Goal: Task Accomplishment & Management: Complete application form

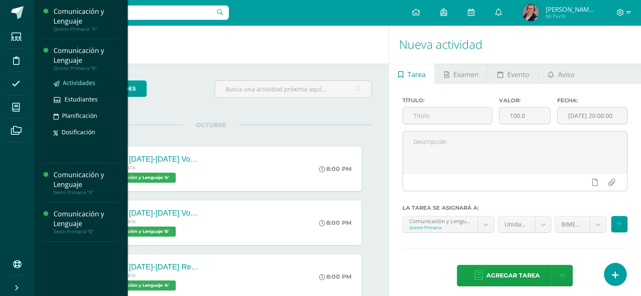
click at [81, 82] on span "Actividades" at bounding box center [79, 83] width 32 height 8
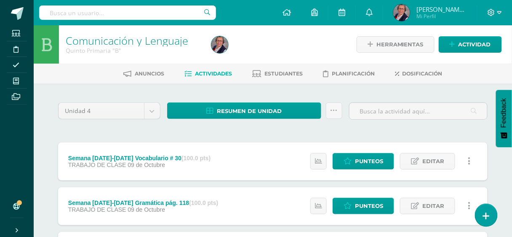
drag, startPoint x: 283, startPoint y: 3, endPoint x: 380, endPoint y: 91, distance: 131.2
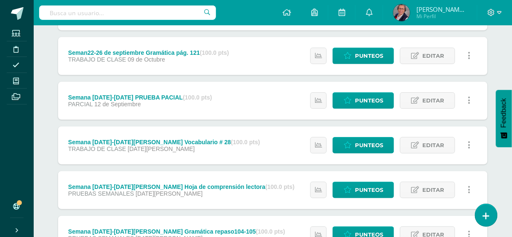
scroll to position [868, 0]
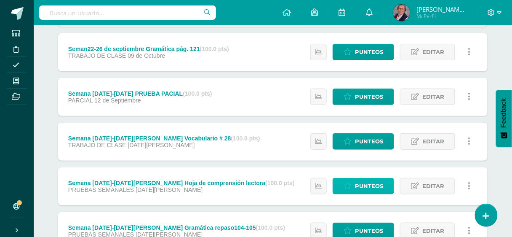
click at [367, 184] on span "Punteos" at bounding box center [369, 186] width 28 height 16
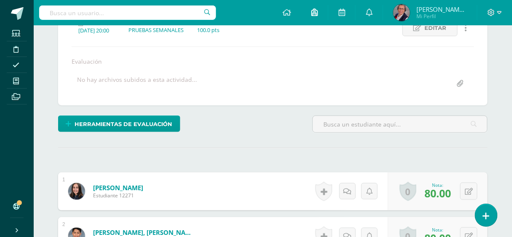
scroll to position [129, 0]
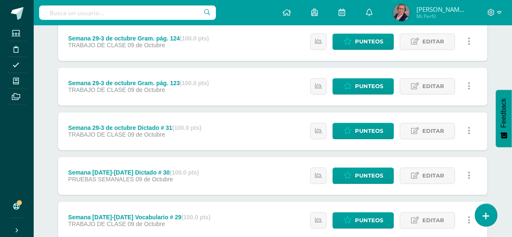
scroll to position [396, 0]
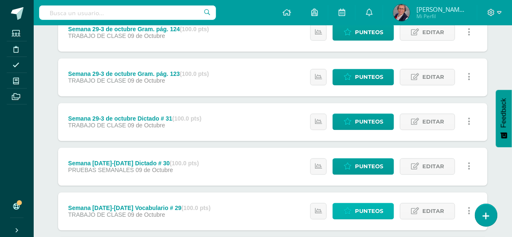
click at [365, 209] on span "Punteos" at bounding box center [369, 211] width 28 height 16
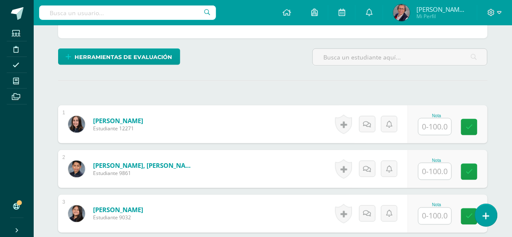
scroll to position [196, 0]
click at [436, 123] on input "text" at bounding box center [435, 126] width 33 height 16
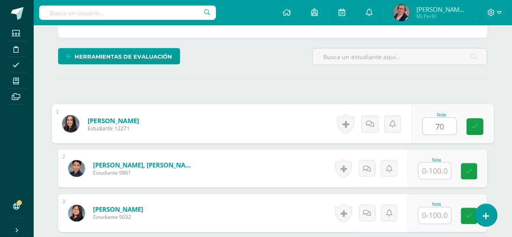
scroll to position [196, 0]
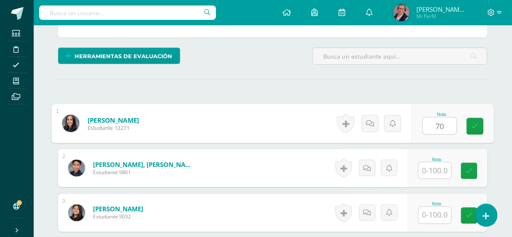
type input "70"
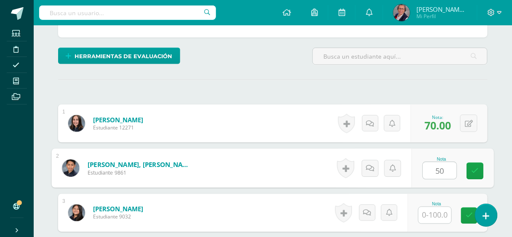
type input "50"
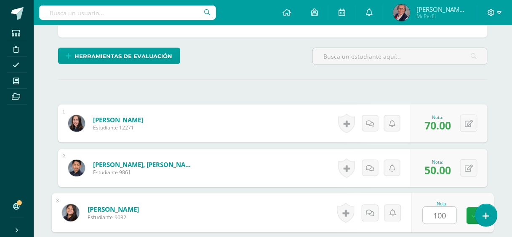
type input "100"
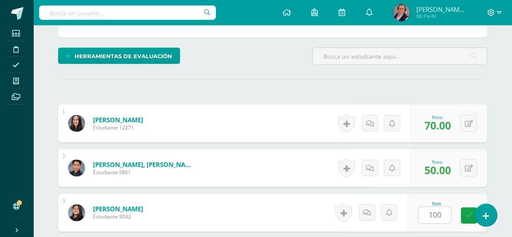
scroll to position [334, 0]
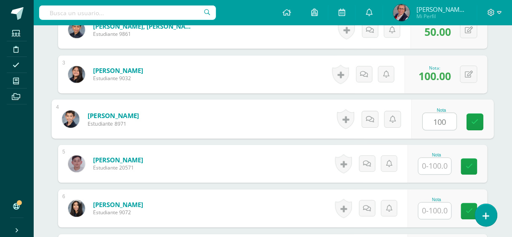
type input "100"
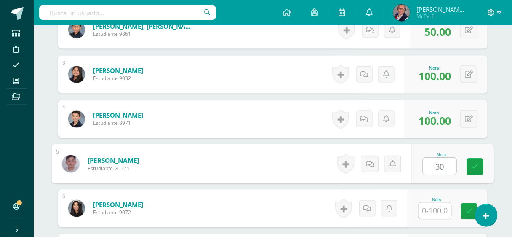
type input "30"
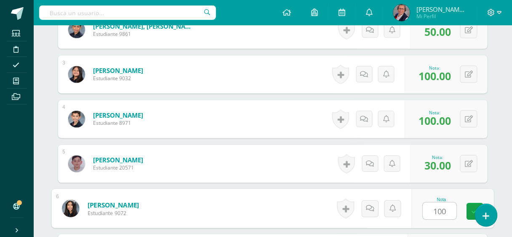
type input "100"
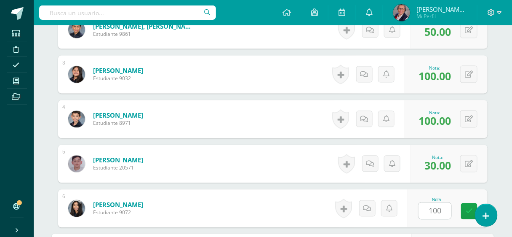
scroll to position [468, 0]
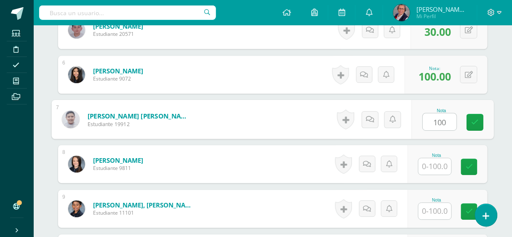
type input "100"
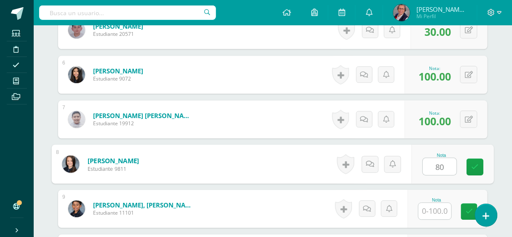
type input "80"
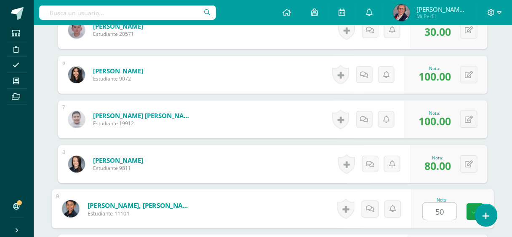
type input "50"
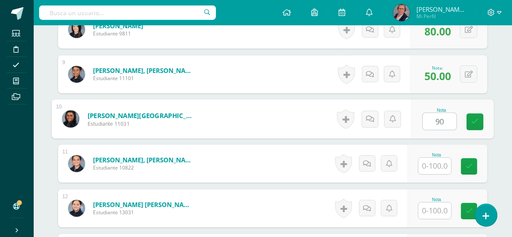
type input "90"
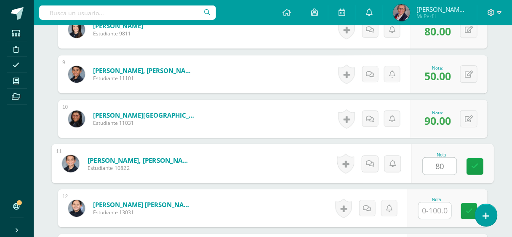
type input "80"
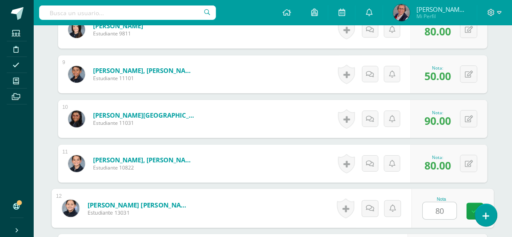
type input "80"
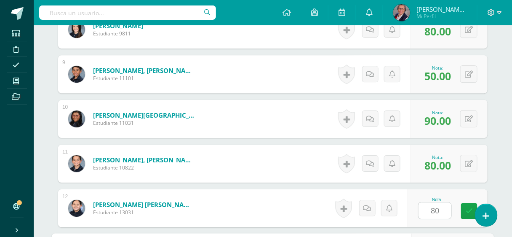
scroll to position [736, 0]
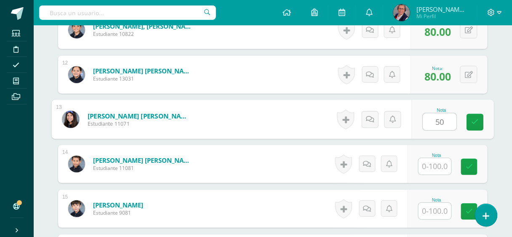
type input "50"
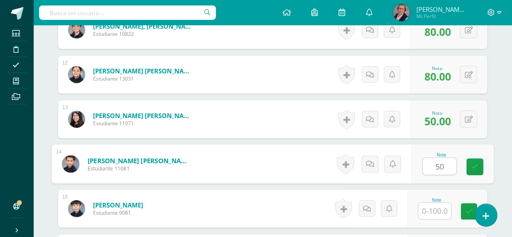
type input "50"
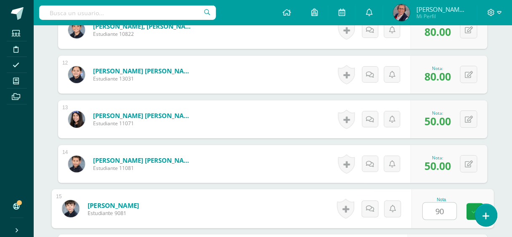
type input "90"
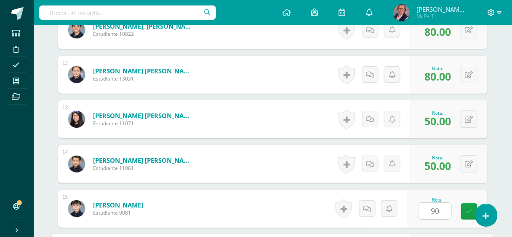
scroll to position [870, 0]
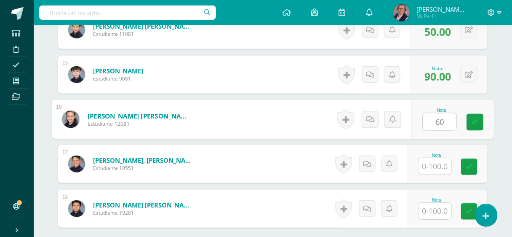
type input "60"
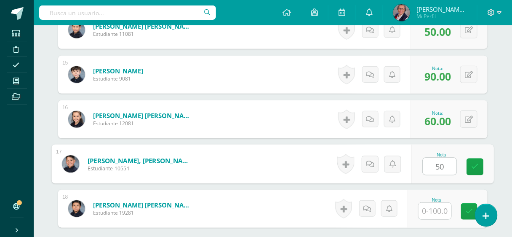
type input "50"
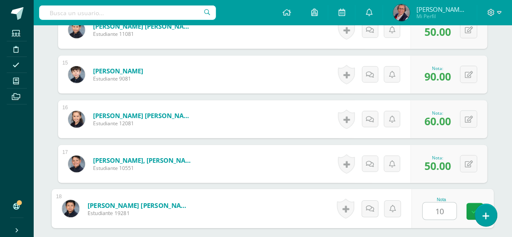
type input "100"
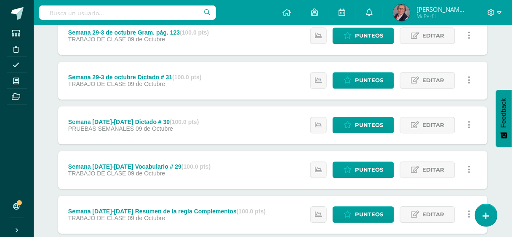
scroll to position [472, 0]
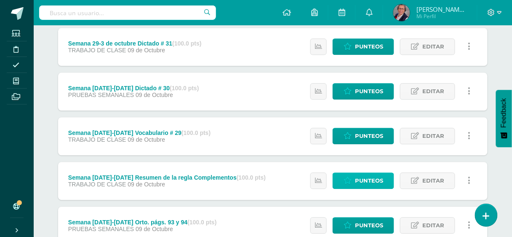
click at [358, 177] on span "Punteos" at bounding box center [369, 181] width 28 height 16
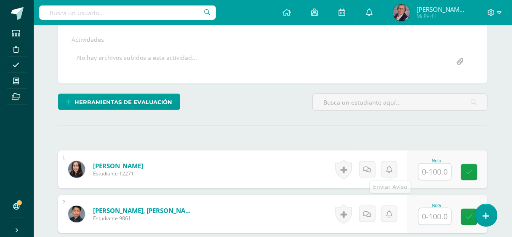
scroll to position [162, 0]
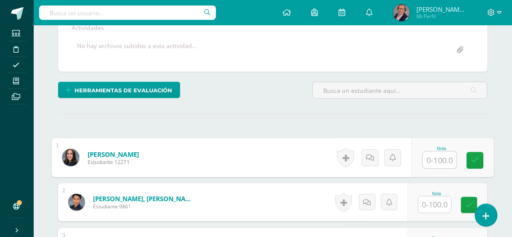
click at [433, 158] on input "text" at bounding box center [440, 160] width 34 height 17
type input "30"
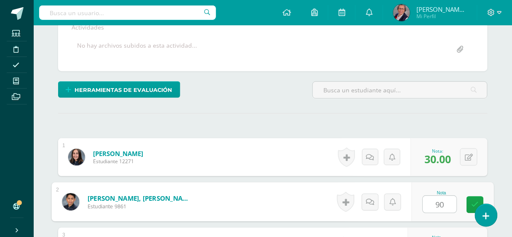
type input "90"
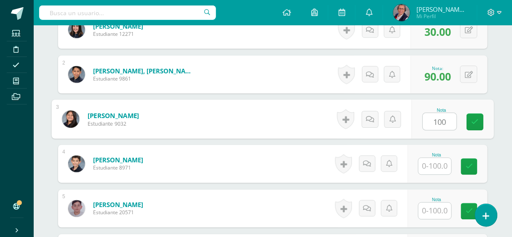
type input "100"
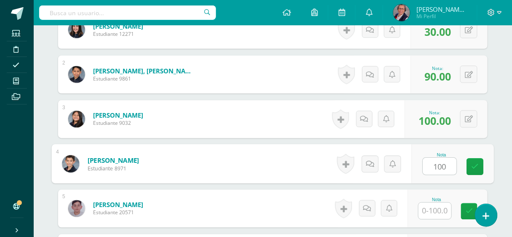
type input "100"
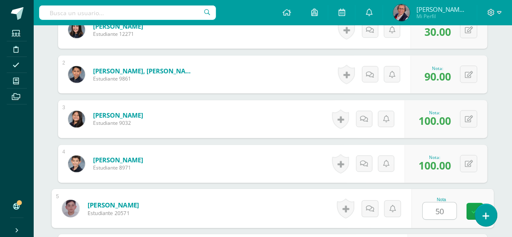
type input "50"
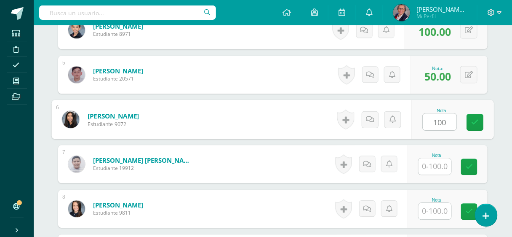
type input "100"
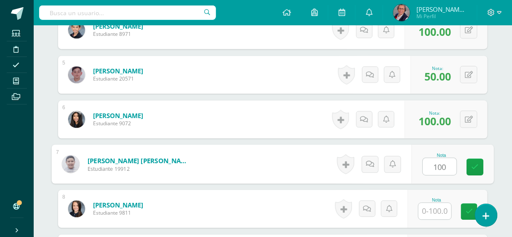
type input "100"
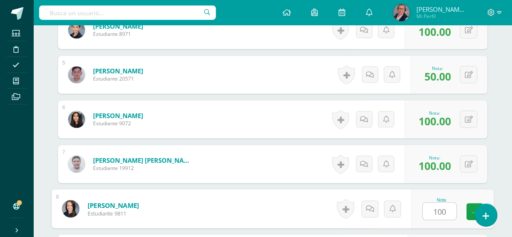
type input "100"
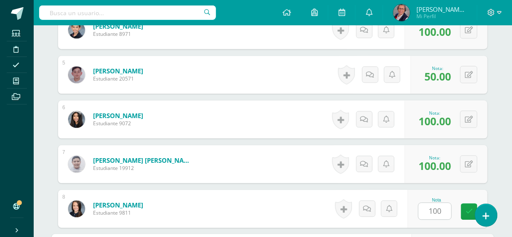
scroll to position [558, 0]
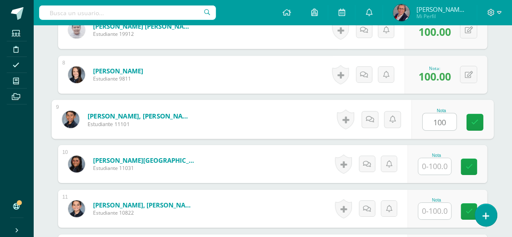
type input "100"
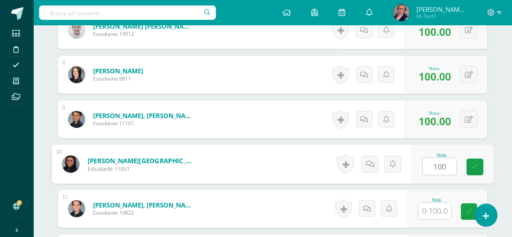
type input "100"
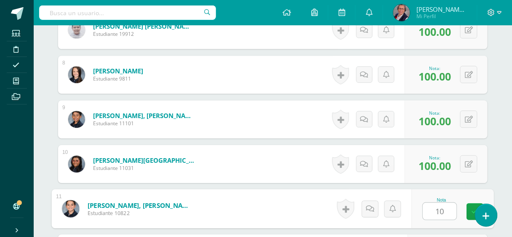
type input "10"
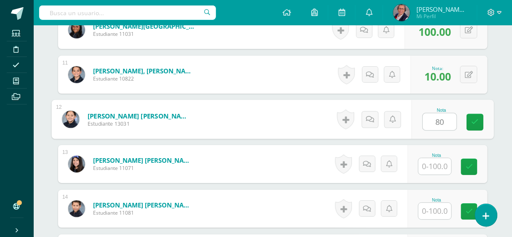
type input "80"
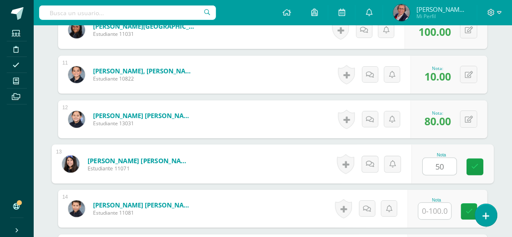
type input "50"
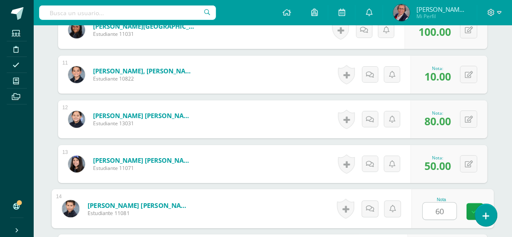
type input "60"
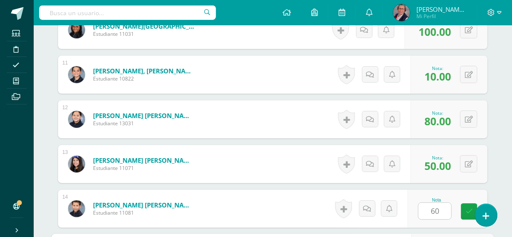
scroll to position [826, 0]
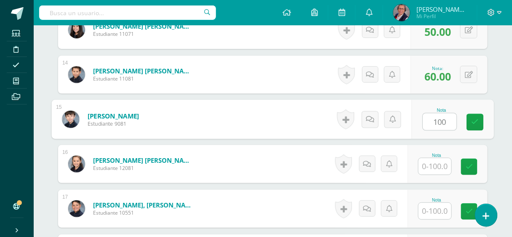
type input "100"
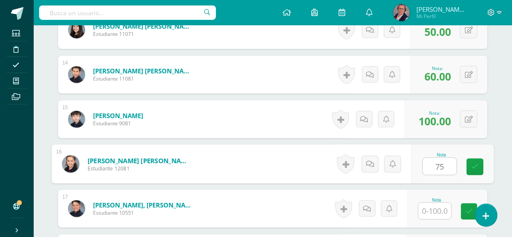
type input "75"
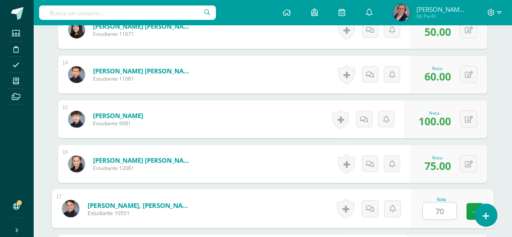
type input "70"
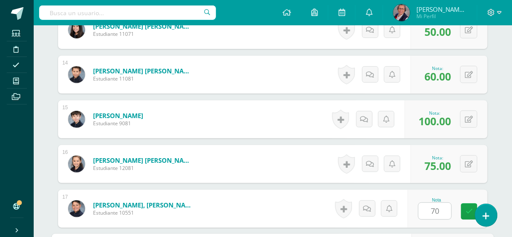
scroll to position [953, 0]
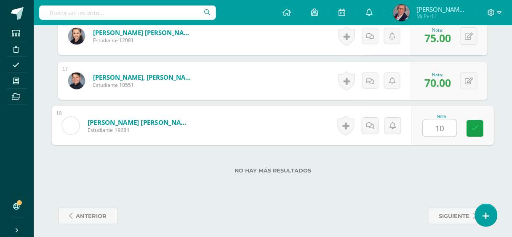
type input "100"
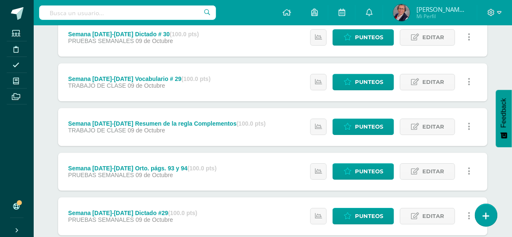
scroll to position [539, 0]
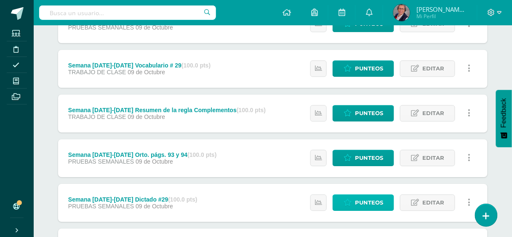
click at [360, 199] on span "Punteos" at bounding box center [369, 203] width 28 height 16
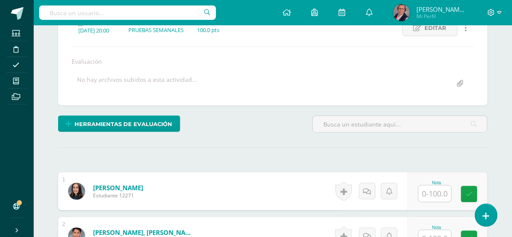
scroll to position [129, 0]
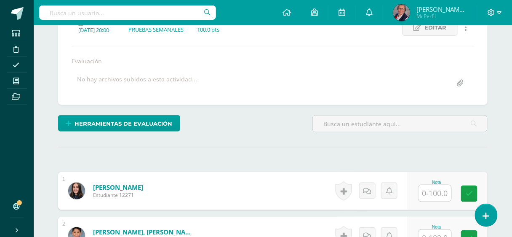
click at [433, 192] on input "text" at bounding box center [435, 193] width 33 height 16
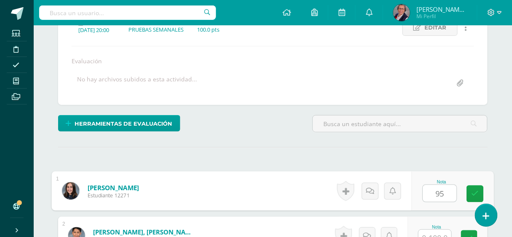
type input "95"
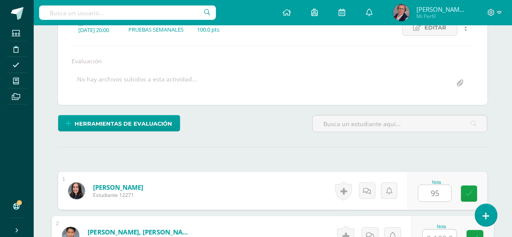
scroll to position [135, 0]
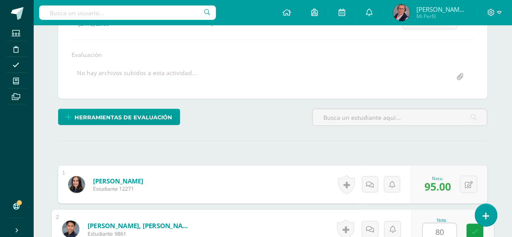
type input "80"
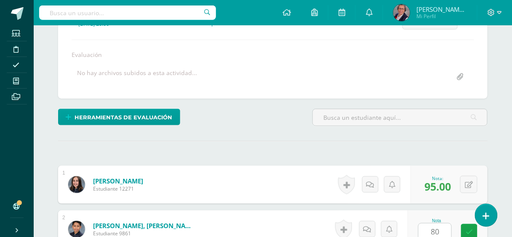
scroll to position [290, 0]
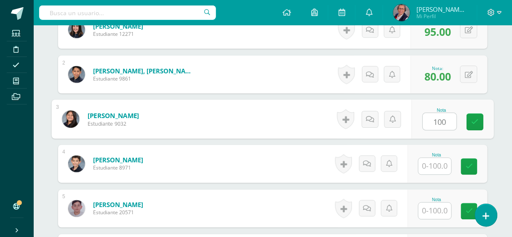
type input "100"
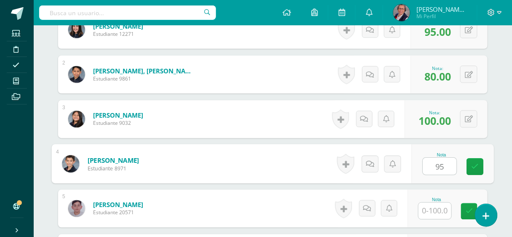
type input "95"
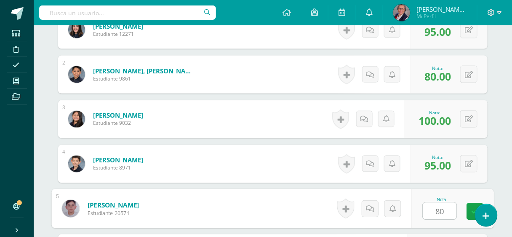
type input "80"
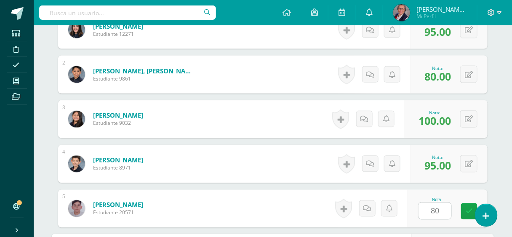
scroll to position [424, 0]
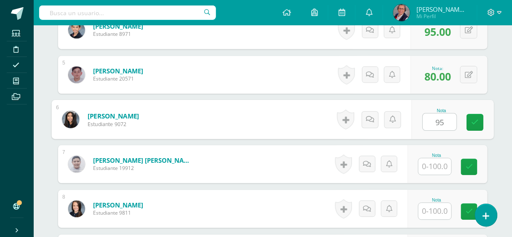
type input "95"
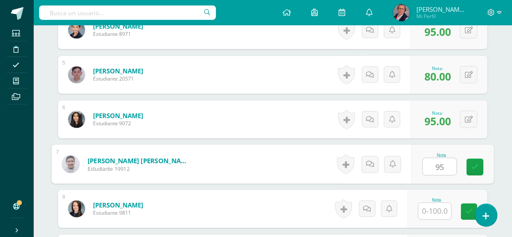
type input "95"
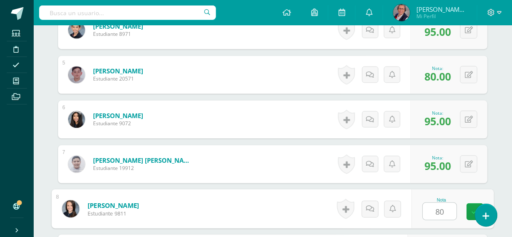
type input "80"
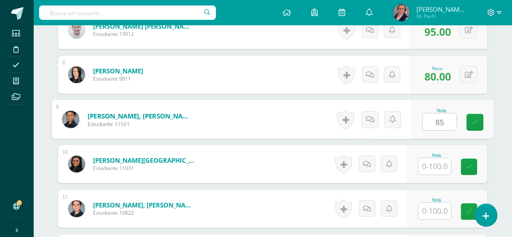
type input "85"
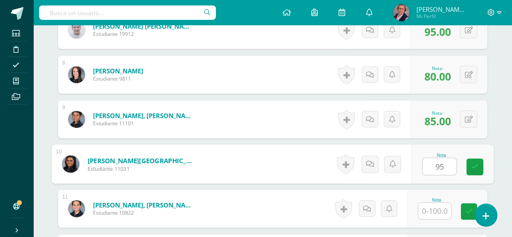
type input "95"
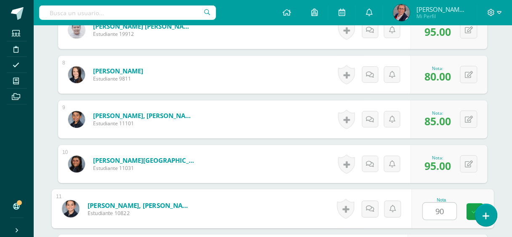
type input "90"
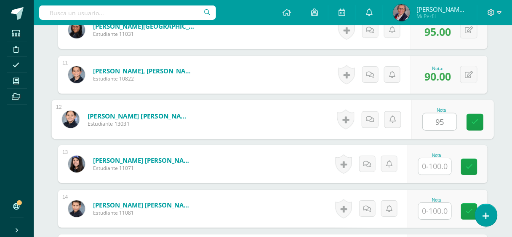
type input "95"
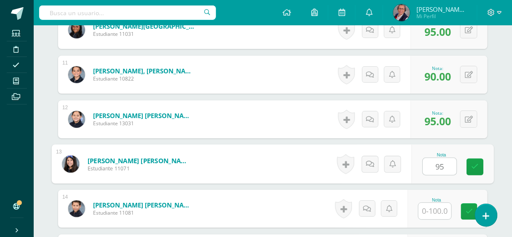
type input "95"
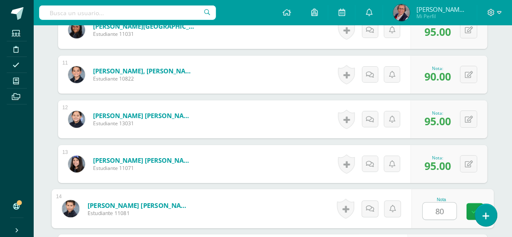
type input "80"
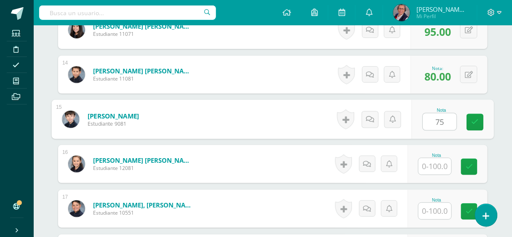
type input "75"
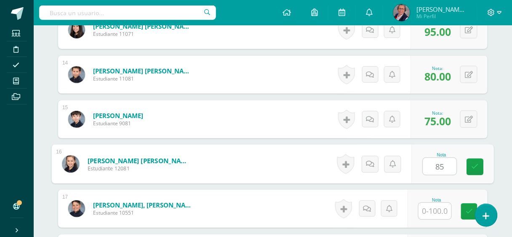
type input "85"
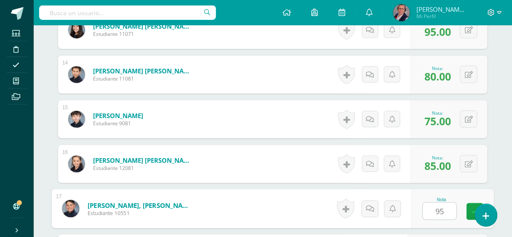
type input "95"
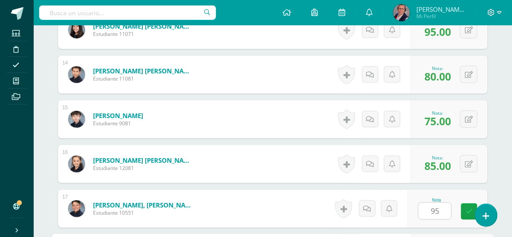
scroll to position [953, 0]
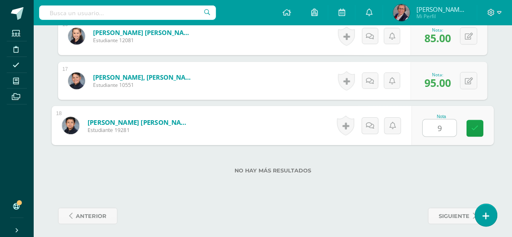
type input "90"
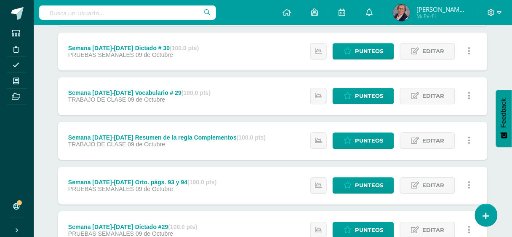
scroll to position [531, 0]
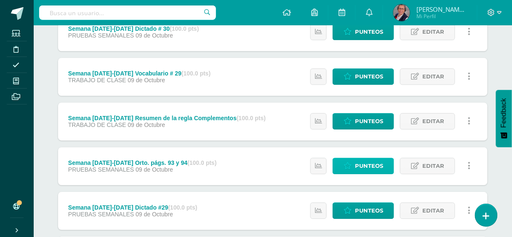
click at [368, 165] on span "Punteos" at bounding box center [369, 166] width 28 height 16
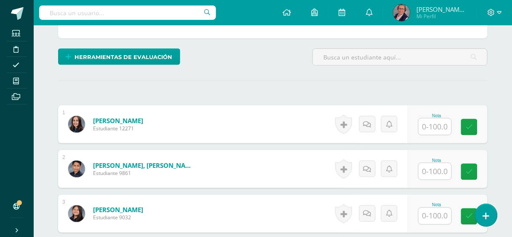
scroll to position [196, 0]
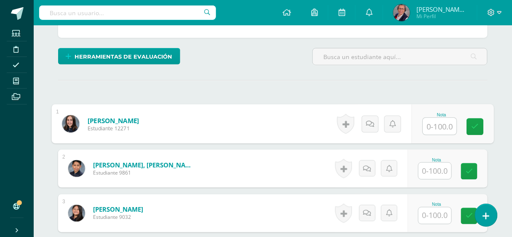
click at [435, 121] on input "text" at bounding box center [440, 126] width 34 height 17
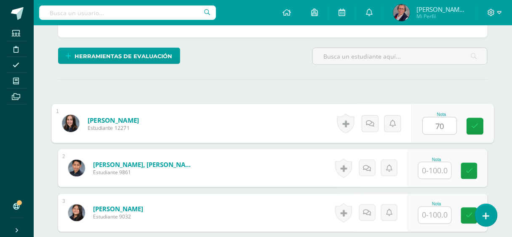
type input "70"
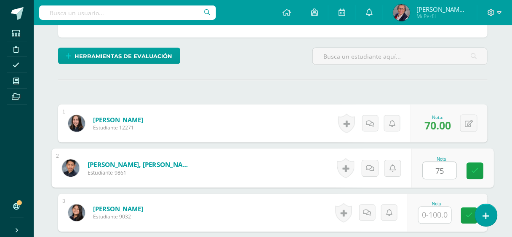
type input "75"
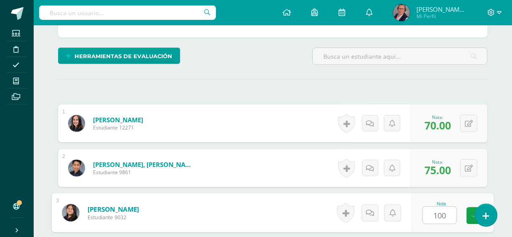
type input "100"
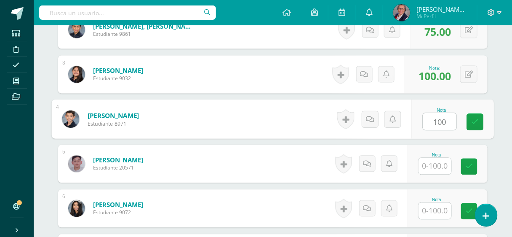
type input "100"
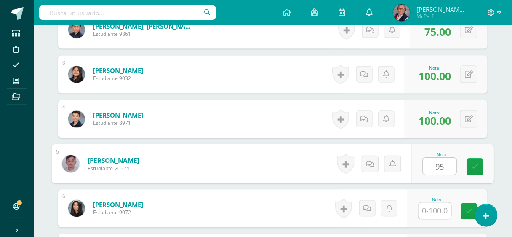
type input "95"
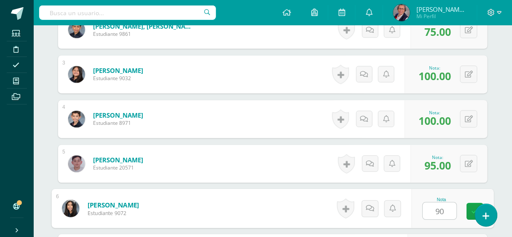
type input "90"
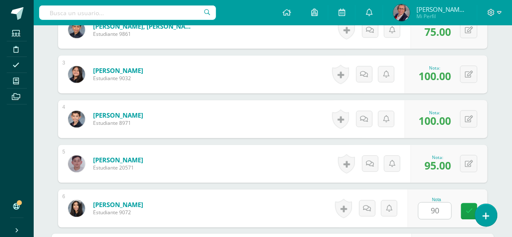
scroll to position [468, 0]
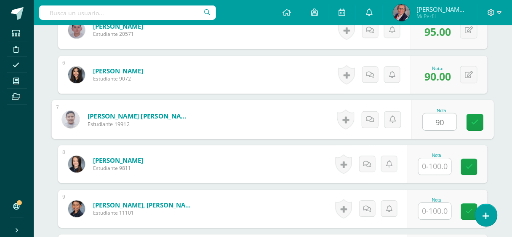
type input "90"
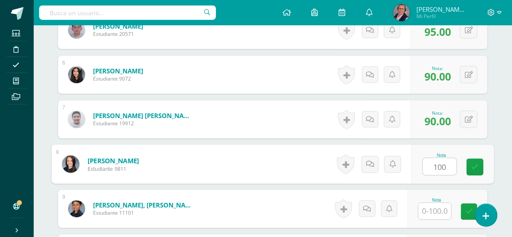
type input "100"
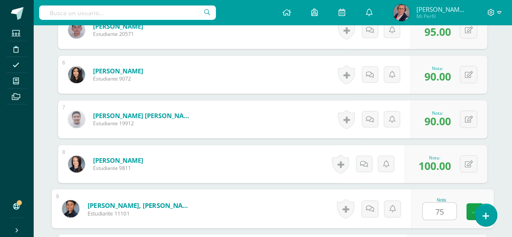
type input "75"
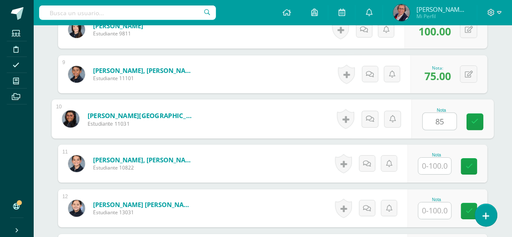
type input "85"
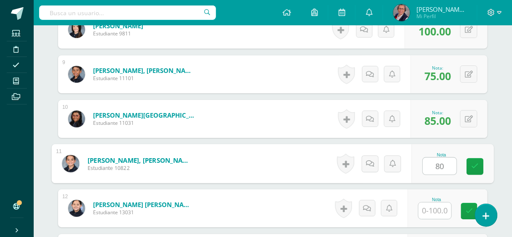
type input "80"
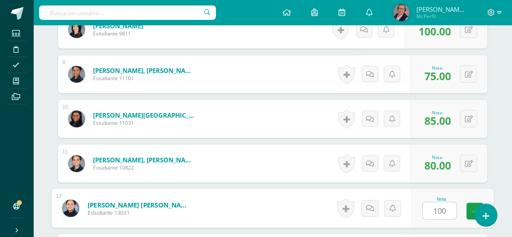
type input "100"
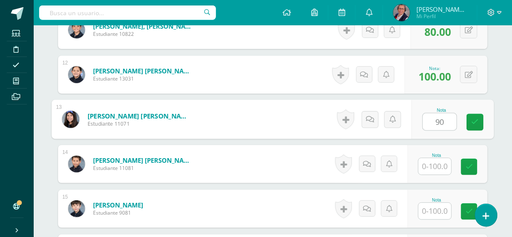
type input "90"
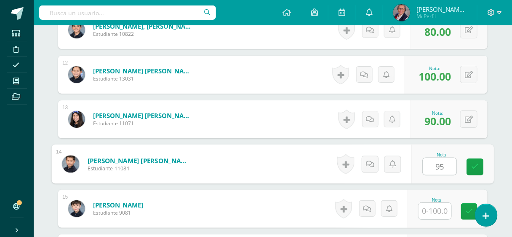
type input "95"
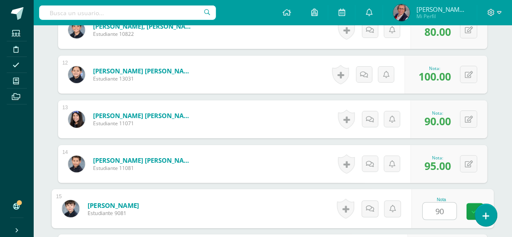
type input "90"
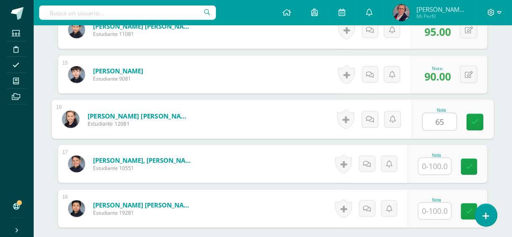
type input "65"
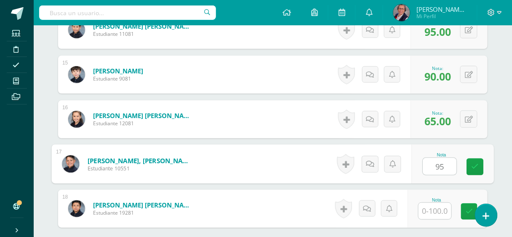
type input "95"
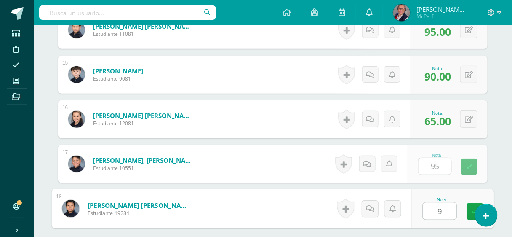
type input "95"
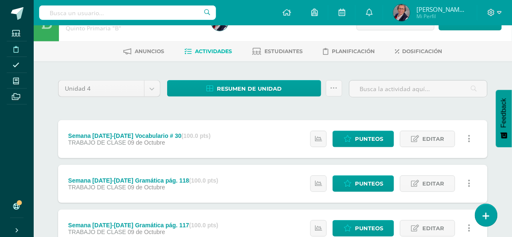
scroll to position [67, 0]
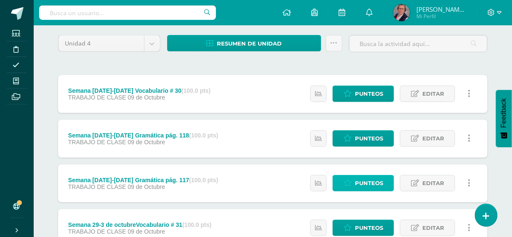
click at [377, 177] on span "Punteos" at bounding box center [369, 183] width 28 height 16
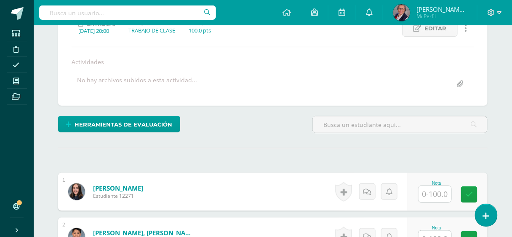
scroll to position [128, 0]
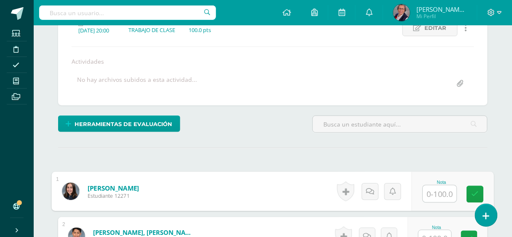
click at [437, 194] on input "text" at bounding box center [440, 193] width 34 height 17
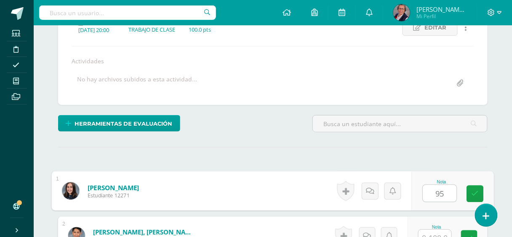
type input "95"
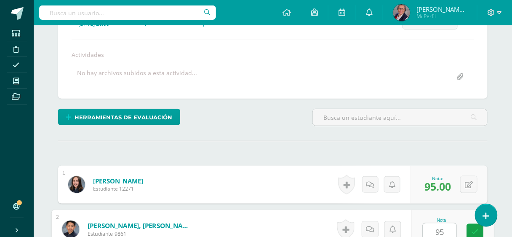
type input "95"
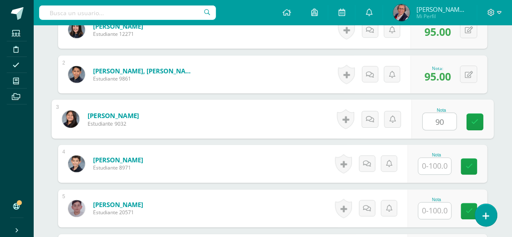
type input "90"
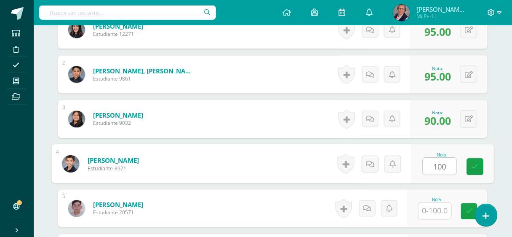
type input "100"
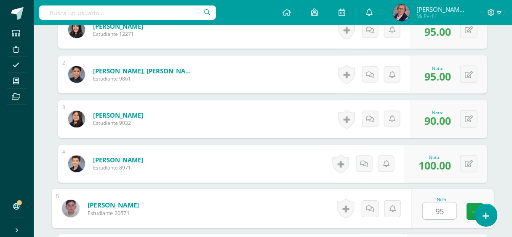
type input "95"
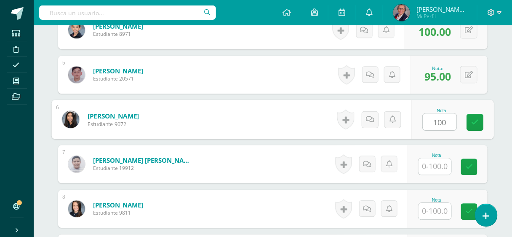
type input "100"
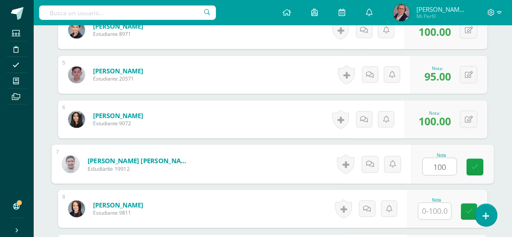
type input "100"
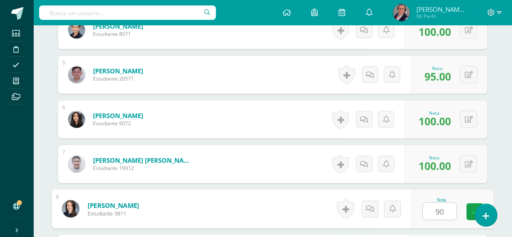
type input "90"
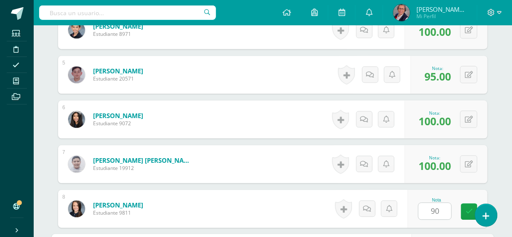
scroll to position [558, 0]
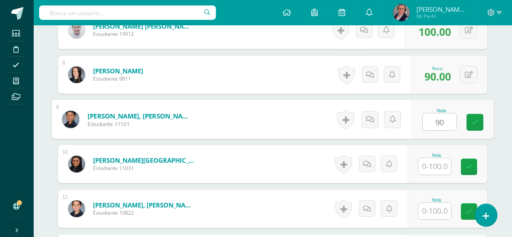
type input "90"
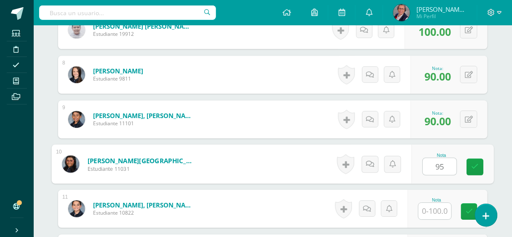
type input "95"
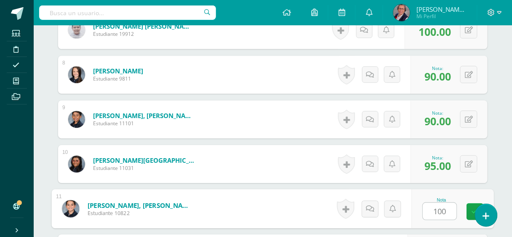
type input "100"
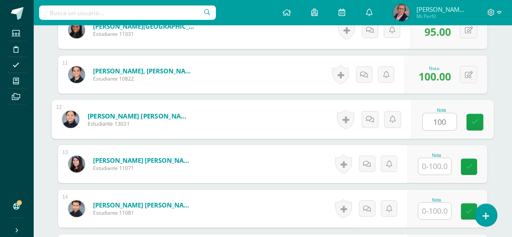
type input "100"
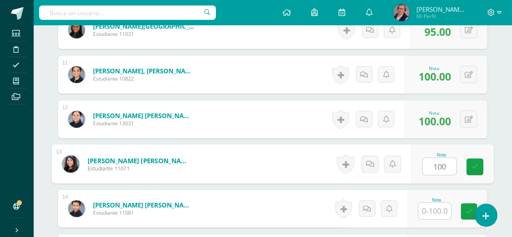
type input "100"
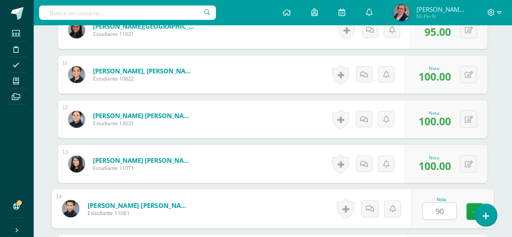
type input "90"
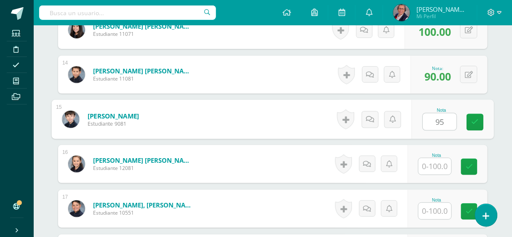
type input "95"
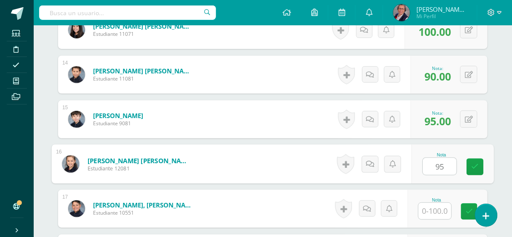
type input "95"
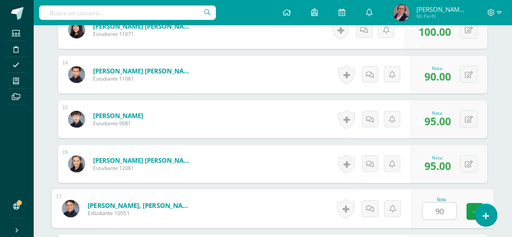
type input "90"
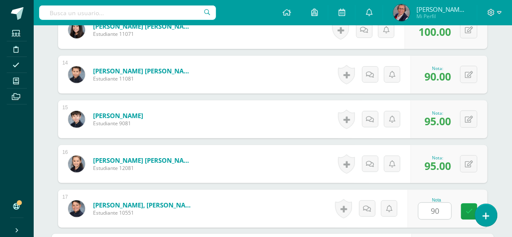
scroll to position [953, 0]
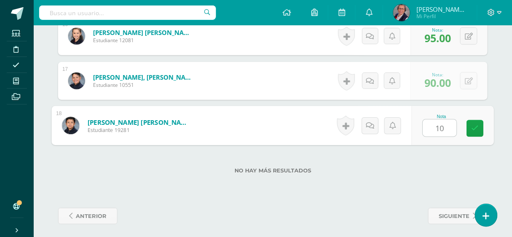
type input "100"
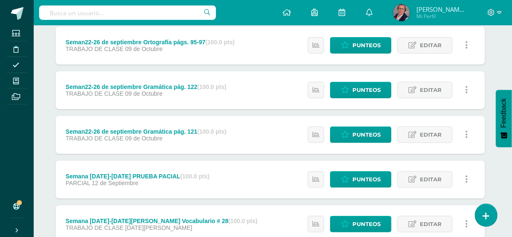
scroll to position [801, 3]
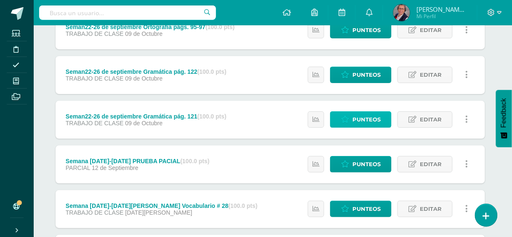
click at [366, 115] on span "Punteos" at bounding box center [367, 120] width 28 height 16
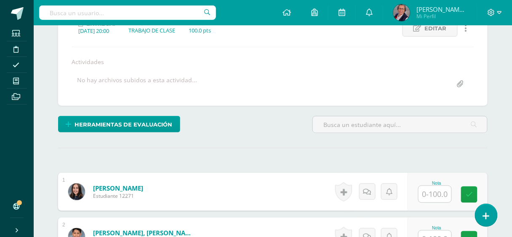
scroll to position [128, 0]
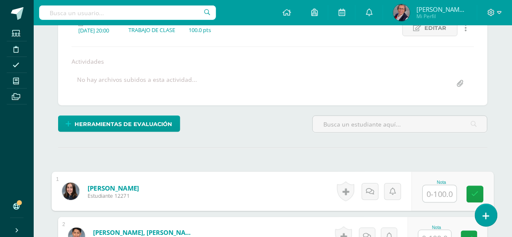
click at [437, 186] on input "text" at bounding box center [440, 193] width 34 height 17
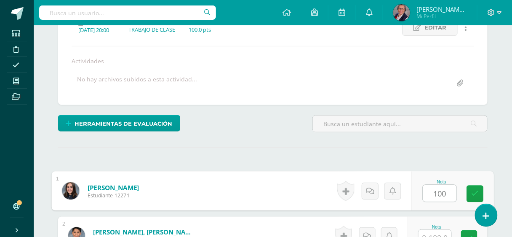
type input "100"
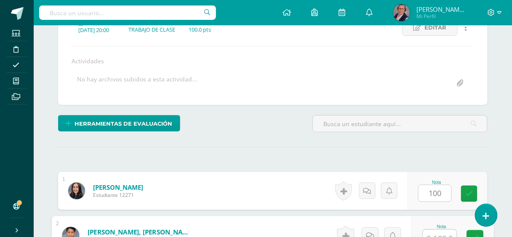
scroll to position [135, 0]
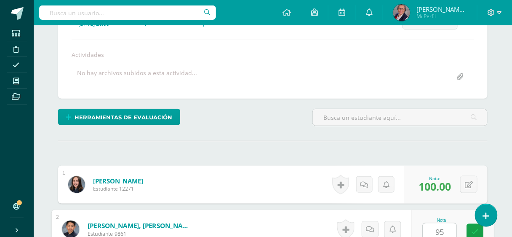
type input "95"
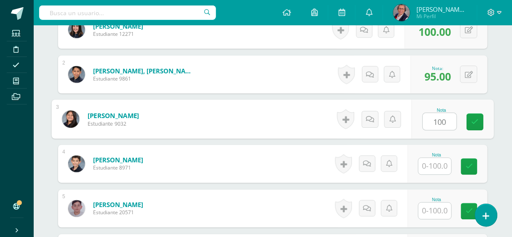
type input "100"
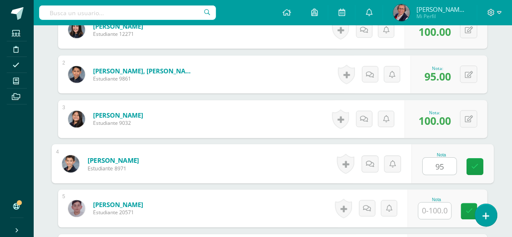
type input "95"
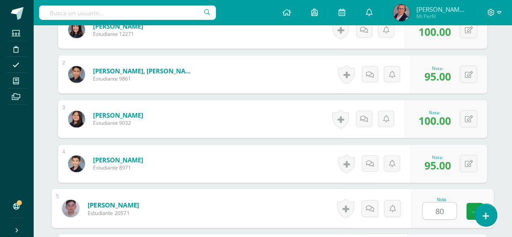
type input "80"
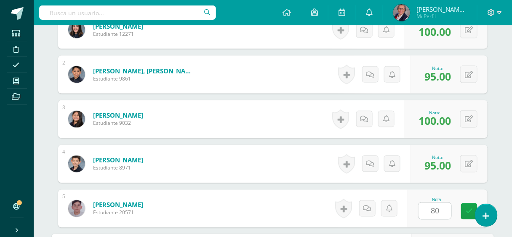
scroll to position [424, 0]
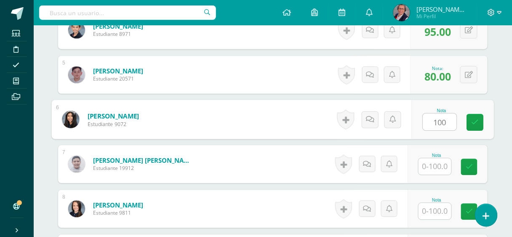
type input "100"
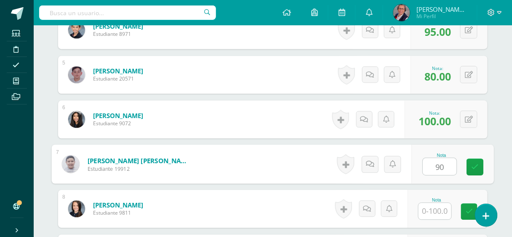
type input "90"
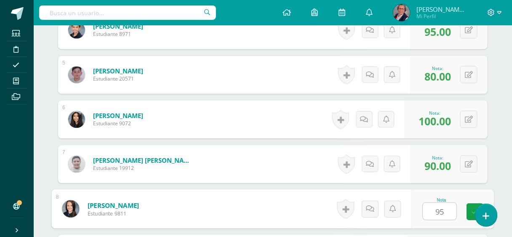
type input "95"
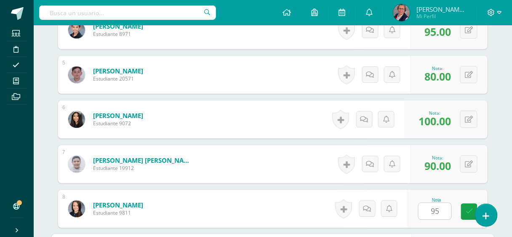
scroll to position [558, 0]
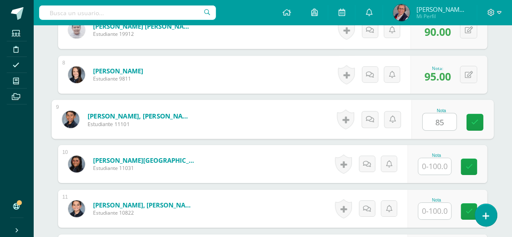
type input "85"
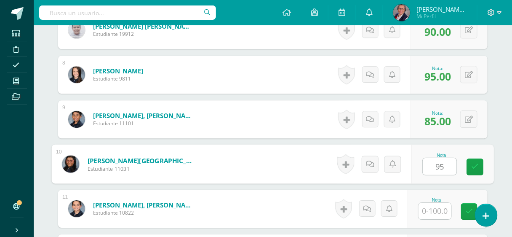
type input "95"
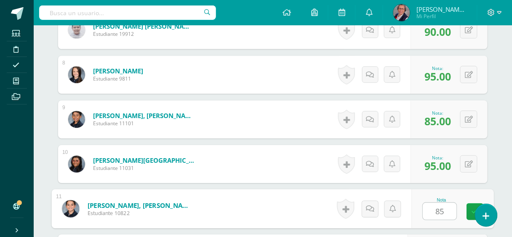
type input "85"
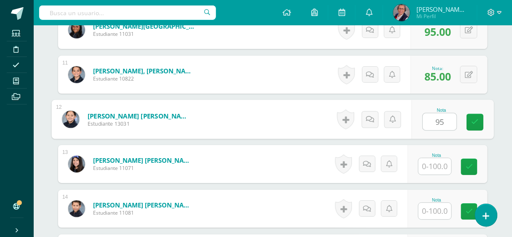
type input "95"
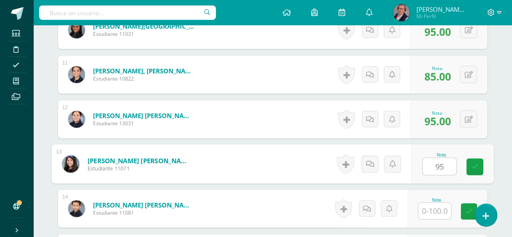
type input "95"
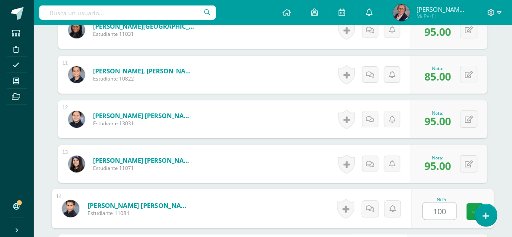
type input "100"
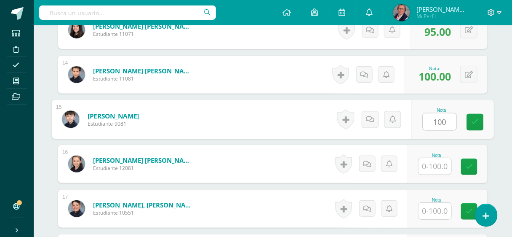
type input "100"
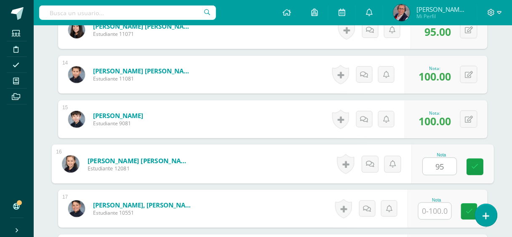
type input "95"
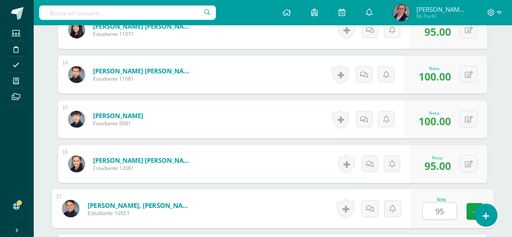
type input "95"
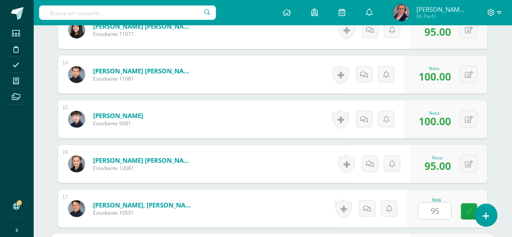
scroll to position [953, 0]
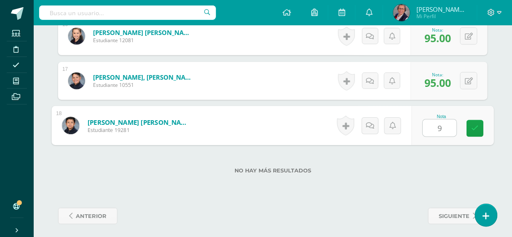
type input "95"
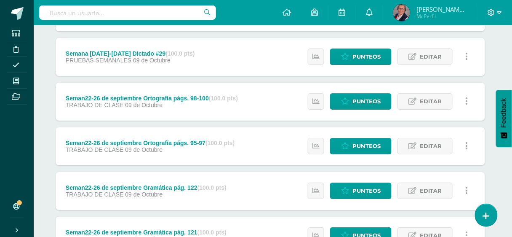
scroll to position [700, 3]
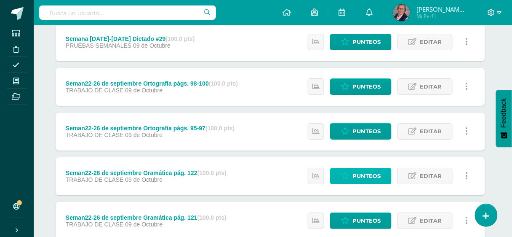
click at [353, 172] on link "Punteos" at bounding box center [360, 176] width 61 height 16
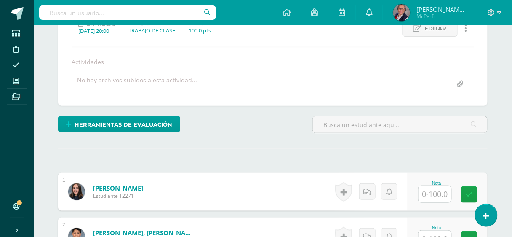
click at [426, 186] on input "text" at bounding box center [435, 194] width 33 height 16
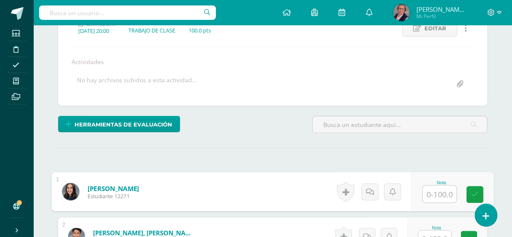
scroll to position [128, 0]
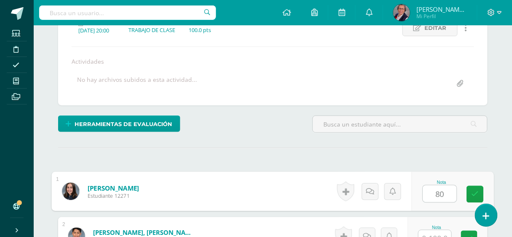
type input "80"
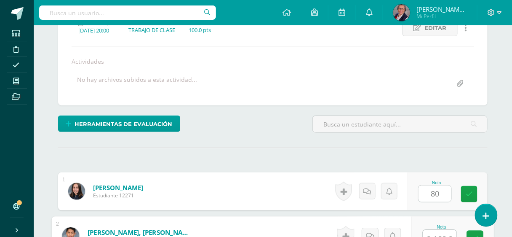
scroll to position [136, 0]
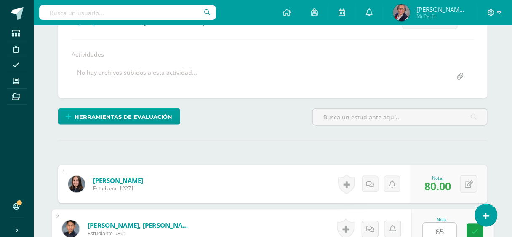
type input "65"
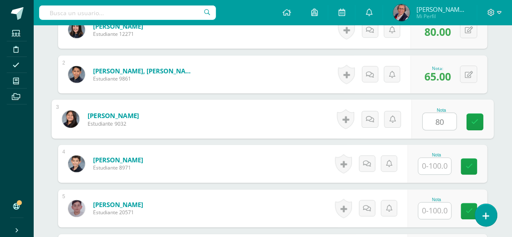
type input "8"
type input "90"
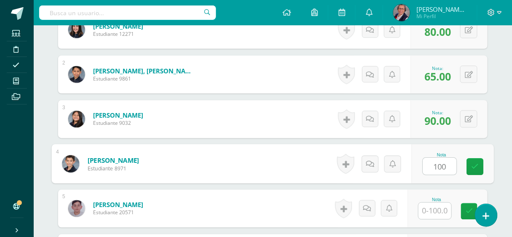
type input "100"
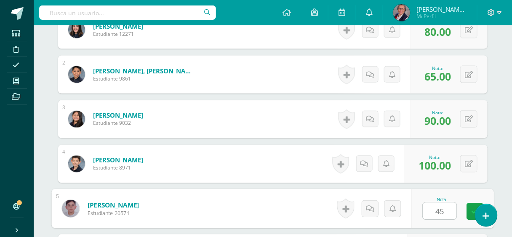
type input "45"
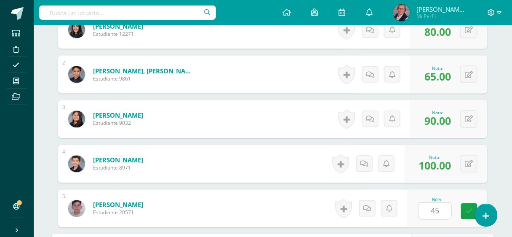
scroll to position [424, 0]
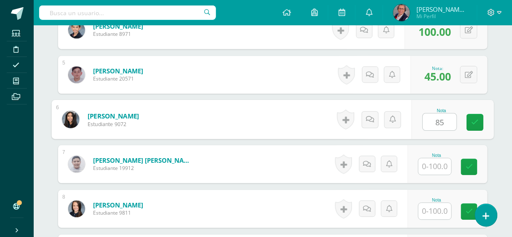
type input "85"
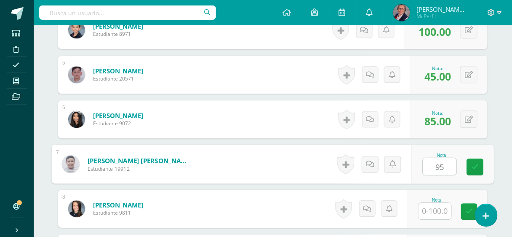
type input "95"
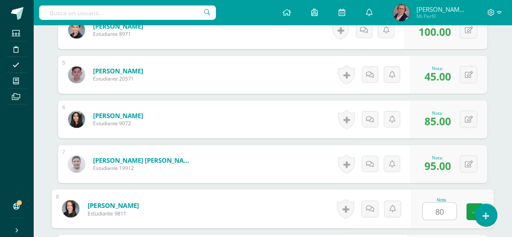
type input "80"
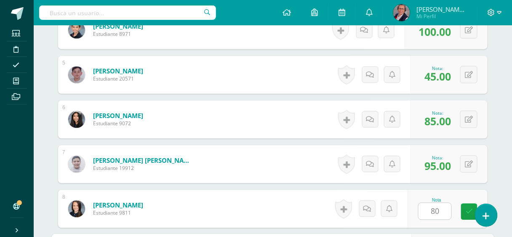
scroll to position [558, 0]
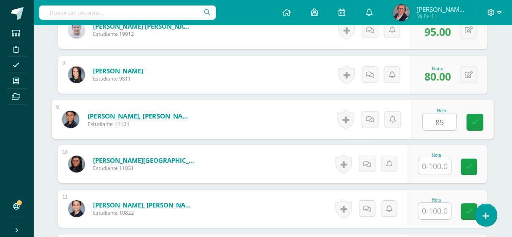
type input "85"
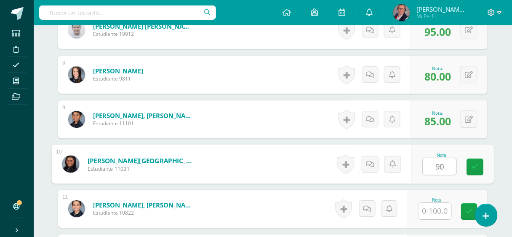
type input "90"
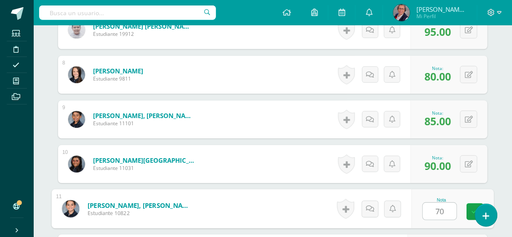
type input "70"
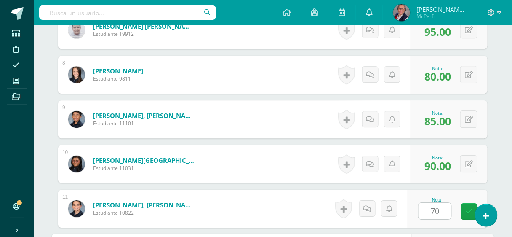
scroll to position [692, 0]
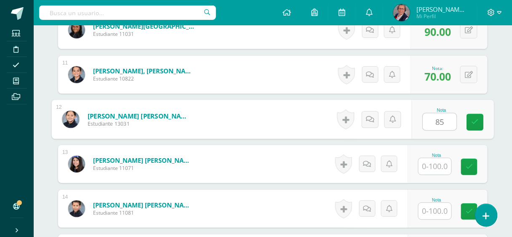
type input "85"
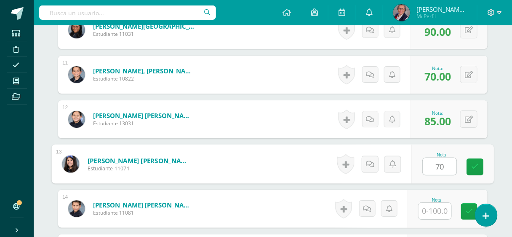
type input "70"
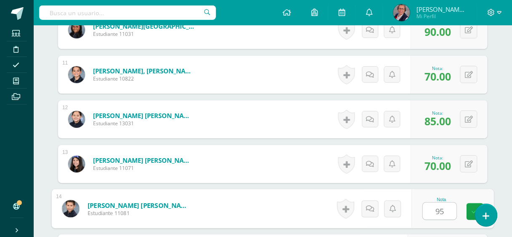
type input "95"
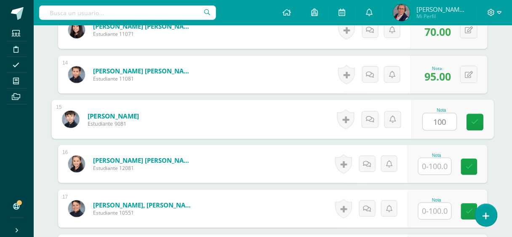
type input "100"
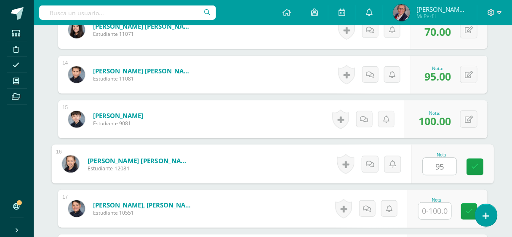
type input "95"
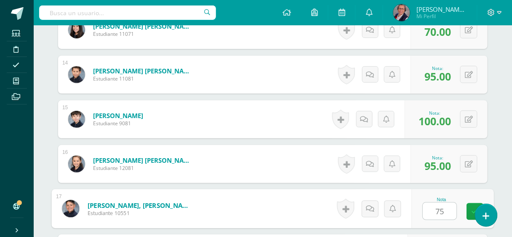
type input "75"
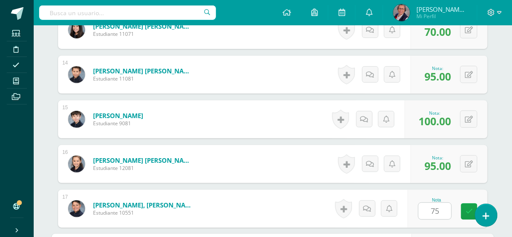
scroll to position [953, 0]
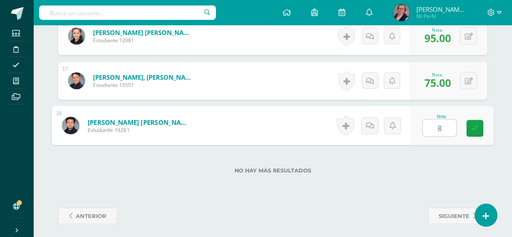
type input "85"
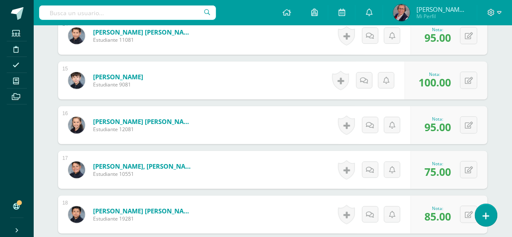
scroll to position [818, 0]
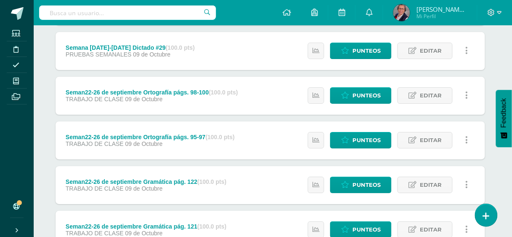
scroll to position [700, 3]
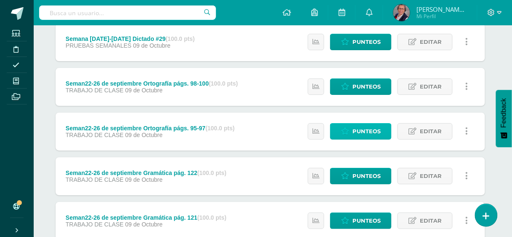
click at [353, 128] on link "Punteos" at bounding box center [360, 131] width 61 height 16
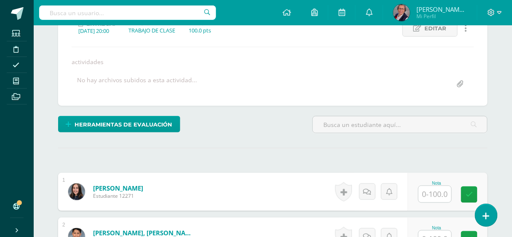
scroll to position [128, 0]
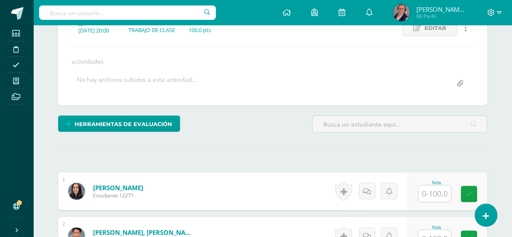
click at [436, 188] on input "text" at bounding box center [435, 193] width 33 height 16
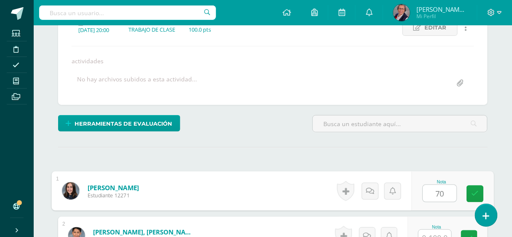
type input "70"
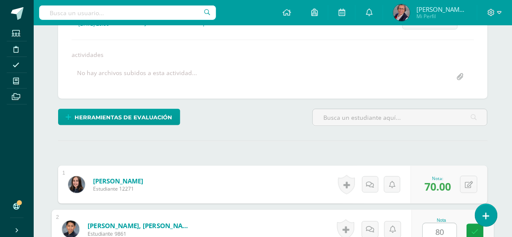
type input "80"
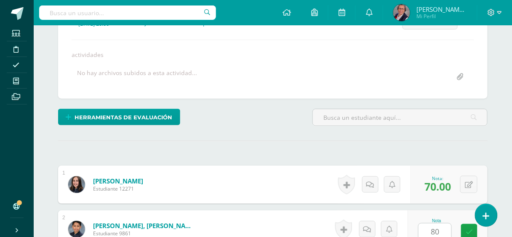
scroll to position [290, 0]
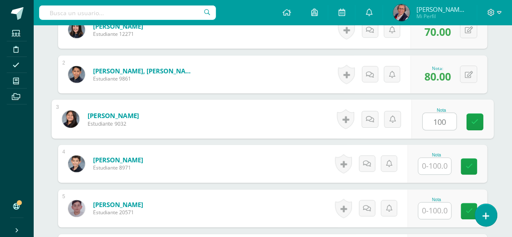
type input "100"
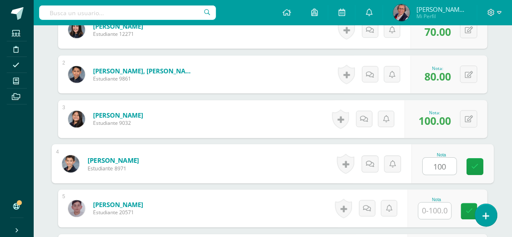
type input "100"
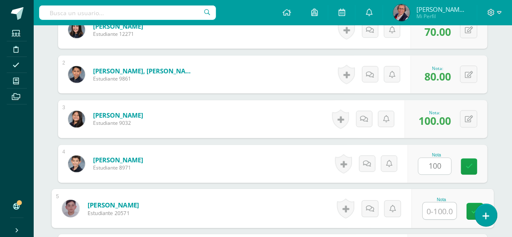
type input "0"
type input "10"
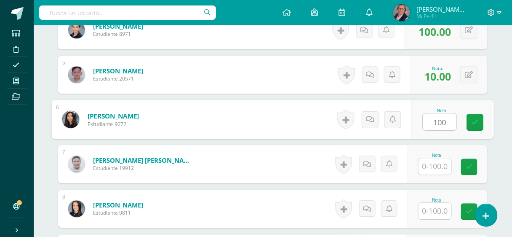
type input "100"
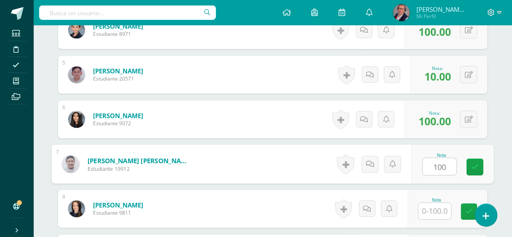
type input "100"
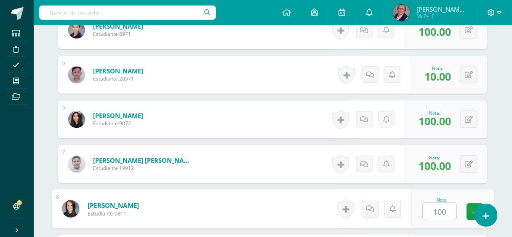
type input "100"
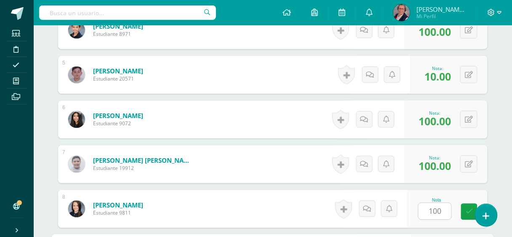
scroll to position [558, 0]
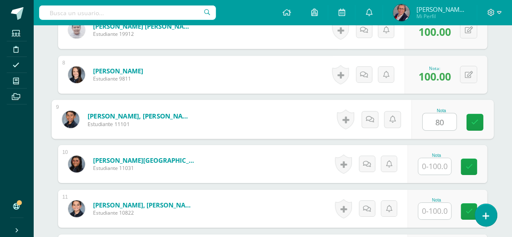
type input "80"
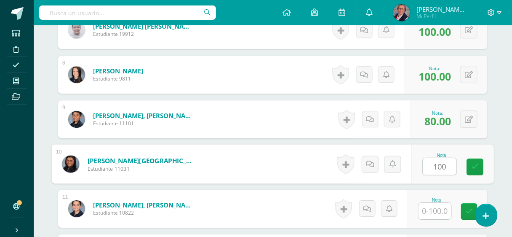
type input "100"
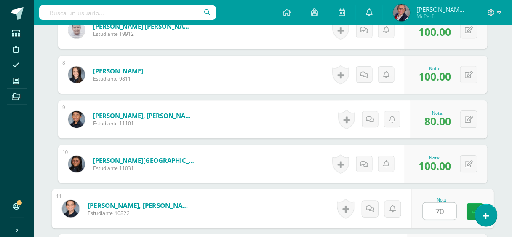
type input "70"
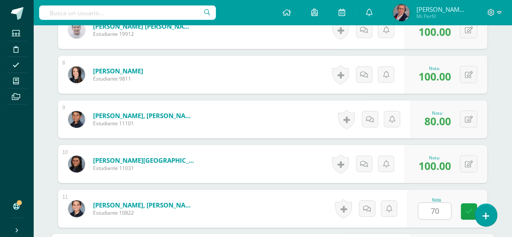
scroll to position [692, 0]
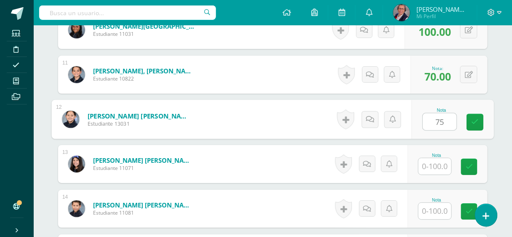
type input "75"
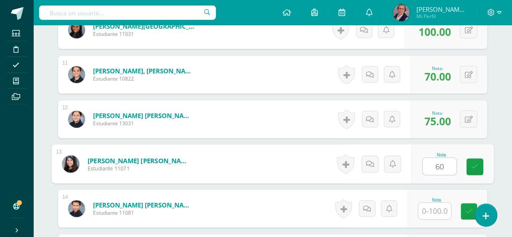
type input "60"
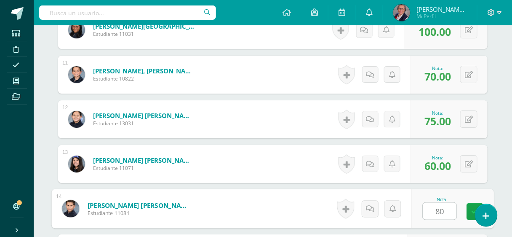
type input "80"
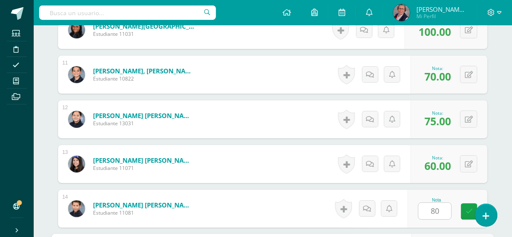
scroll to position [826, 0]
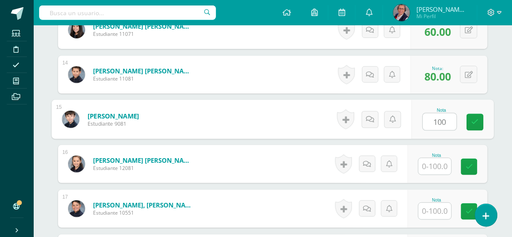
type input "100"
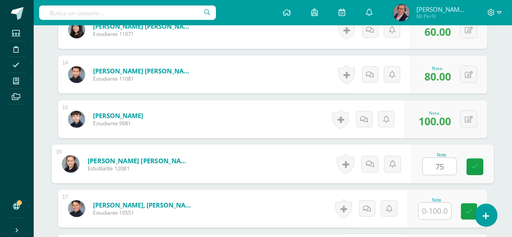
type input "75"
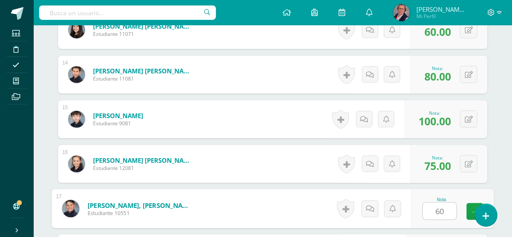
type input "60"
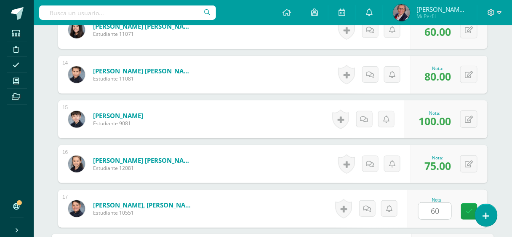
scroll to position [953, 0]
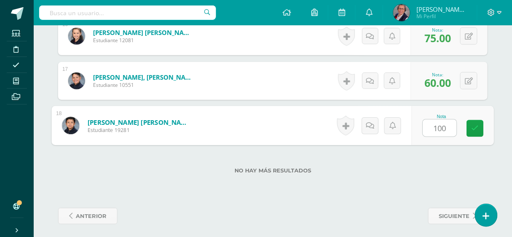
type input "100."
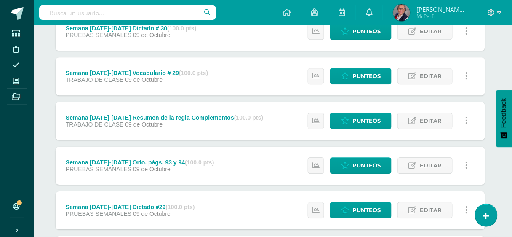
scroll to position [573, 3]
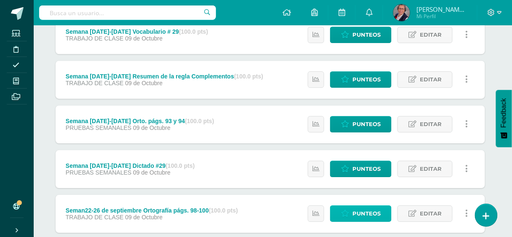
click at [370, 209] on span "Punteos" at bounding box center [367, 214] width 28 height 16
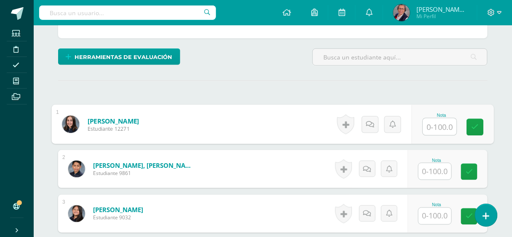
scroll to position [196, 0]
click at [434, 124] on input "text" at bounding box center [440, 126] width 34 height 17
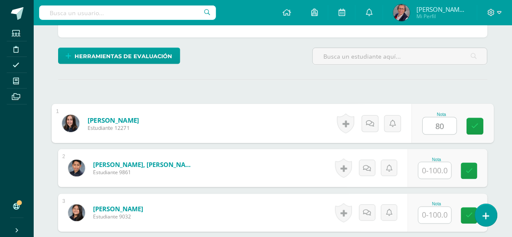
type input "80"
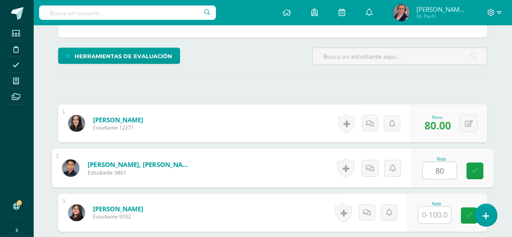
type input "80"
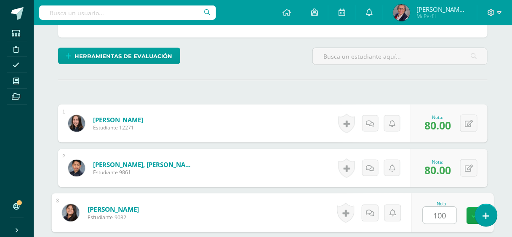
type input "100"
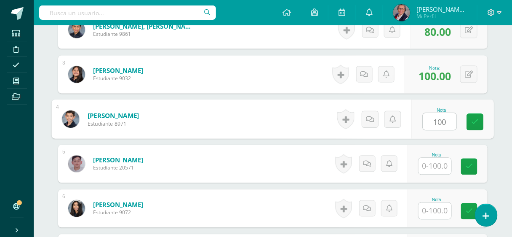
type input "100"
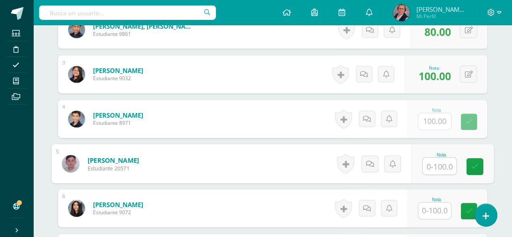
type input "0"
type input "10"
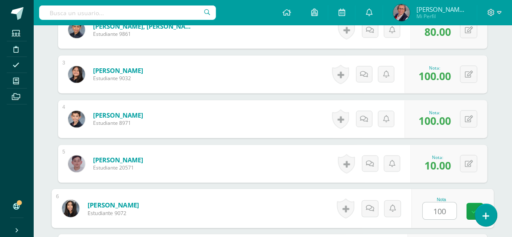
type input "100"
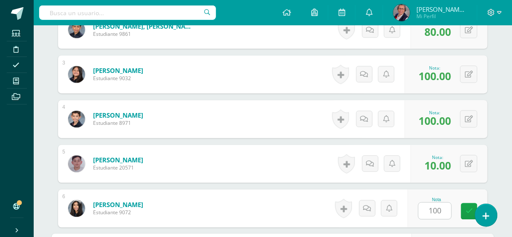
scroll to position [468, 0]
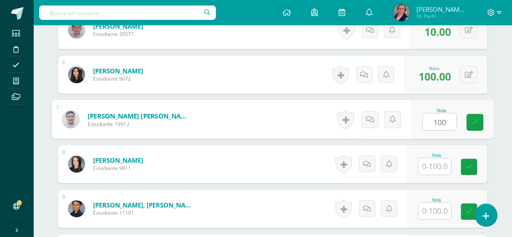
type input "100"
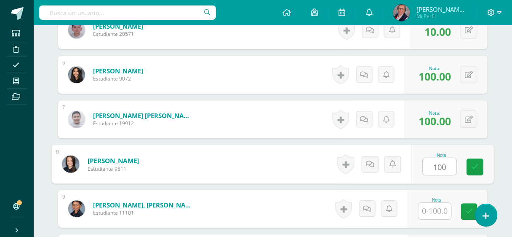
type input "100"
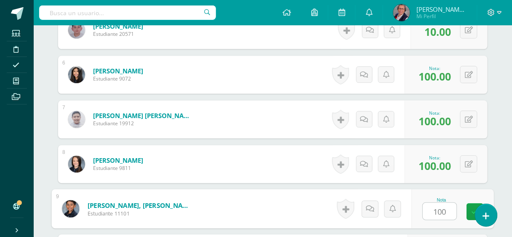
type input "100"
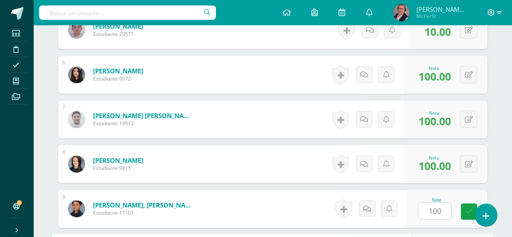
scroll to position [603, 0]
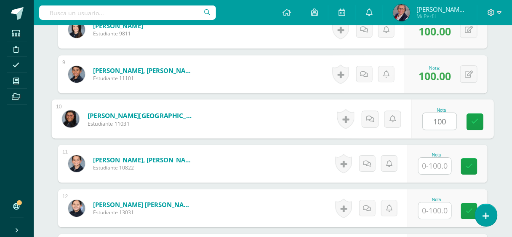
type input "100"
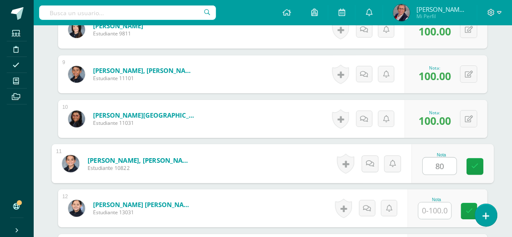
type input "80"
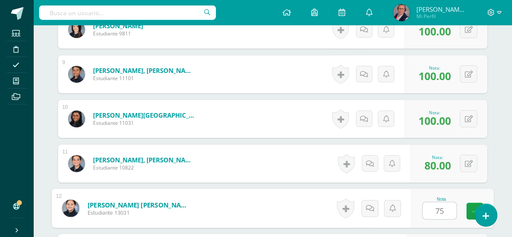
type input "75"
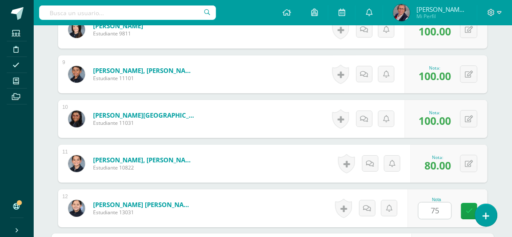
scroll to position [736, 0]
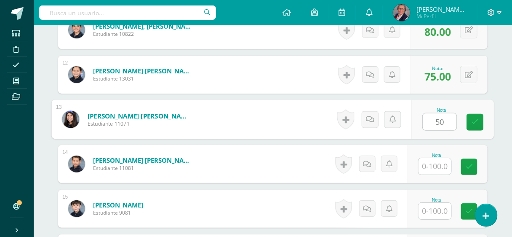
type input "50"
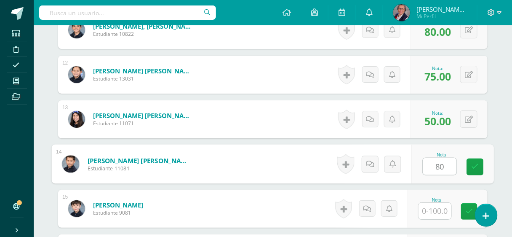
type input "80"
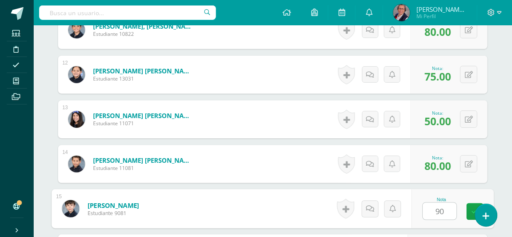
type input "90"
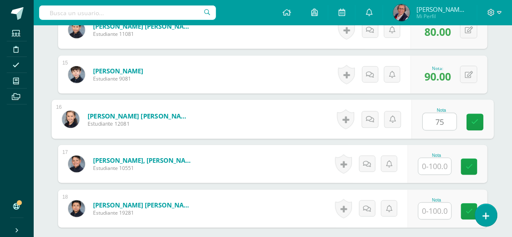
type input "75"
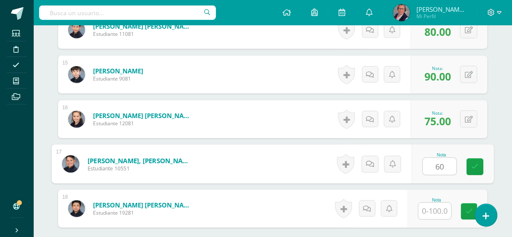
type input "60"
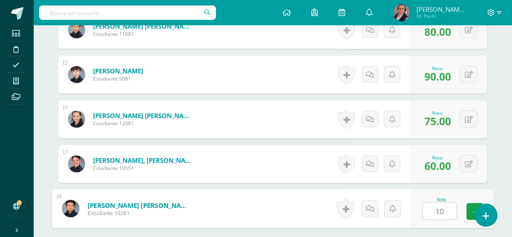
type input "100"
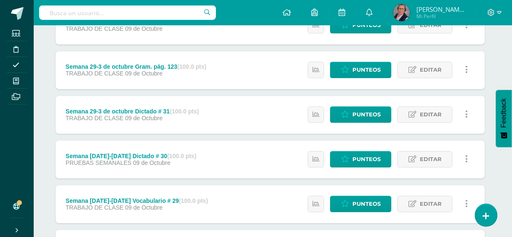
scroll to position [404, 3]
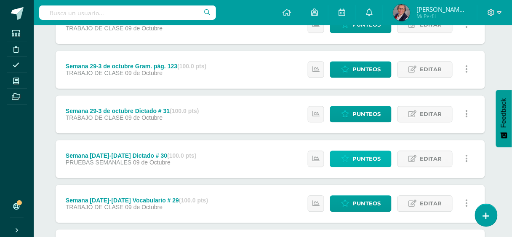
click at [367, 155] on span "Punteos" at bounding box center [367, 159] width 28 height 16
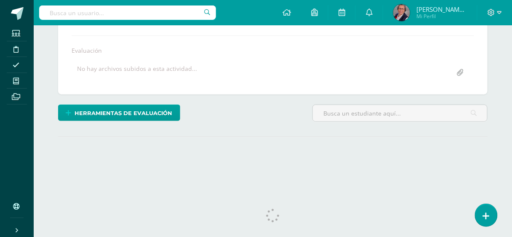
scroll to position [146, 0]
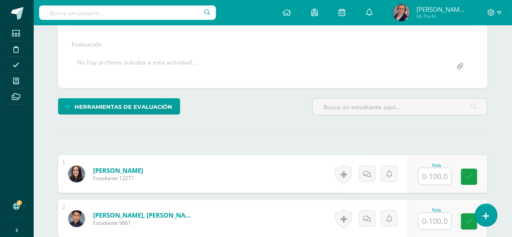
click at [444, 176] on input "text" at bounding box center [435, 176] width 33 height 16
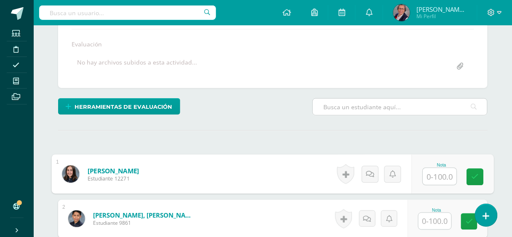
scroll to position [147, 0]
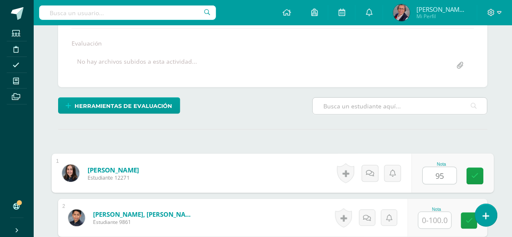
type input "95"
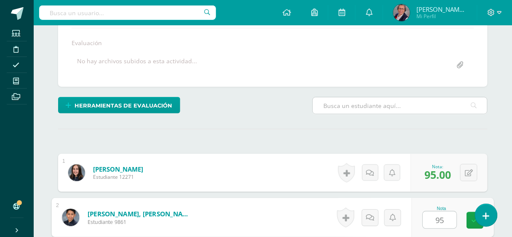
type input "95"
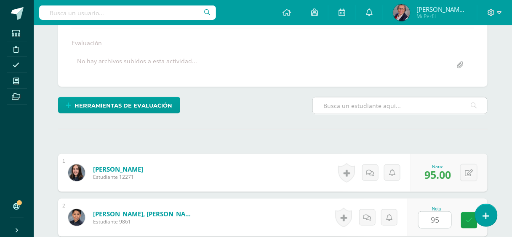
scroll to position [290, 0]
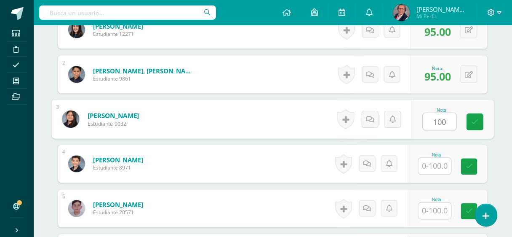
type input "100"
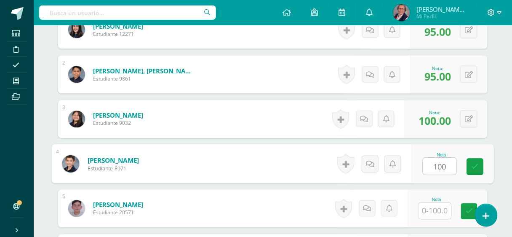
type input "100"
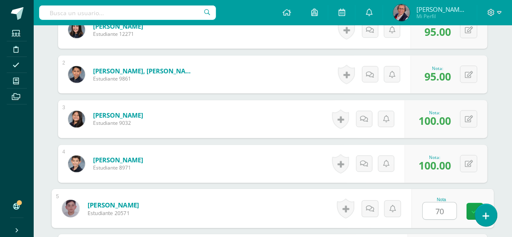
type input "70"
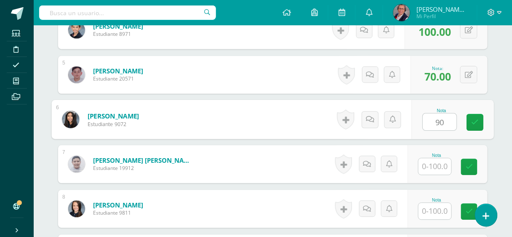
type input "90"
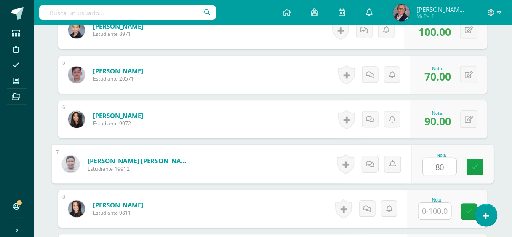
type input "80"
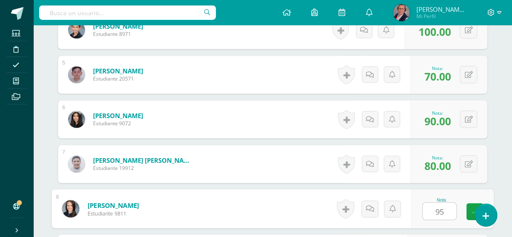
type input "95"
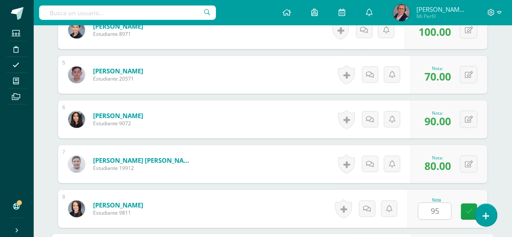
scroll to position [558, 0]
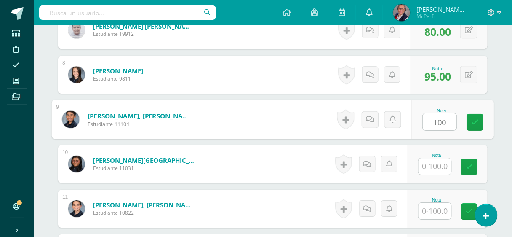
type input "100"
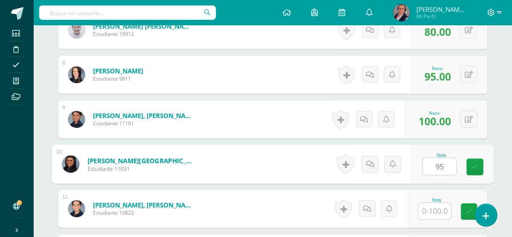
type input "95"
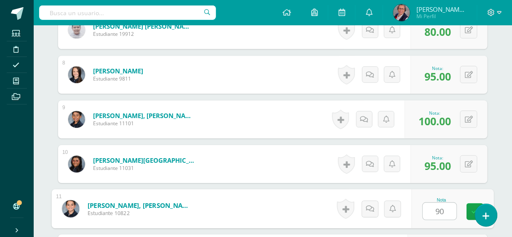
type input "90"
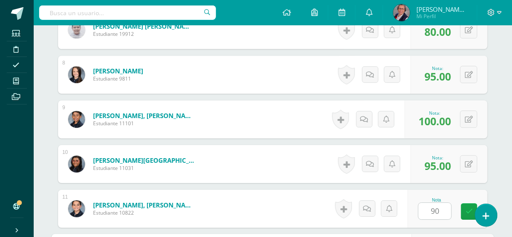
scroll to position [692, 0]
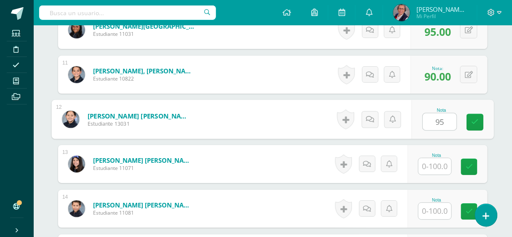
type input "95"
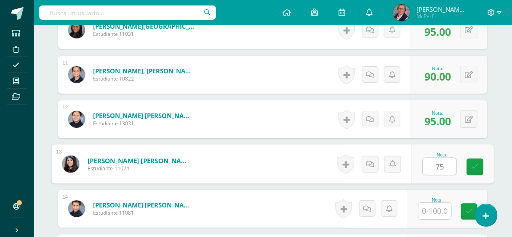
type input "75"
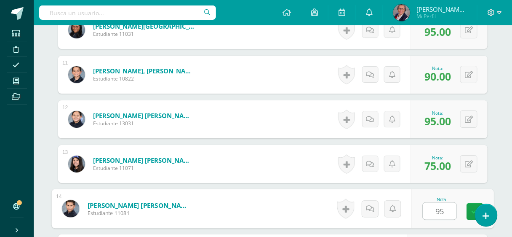
type input "95"
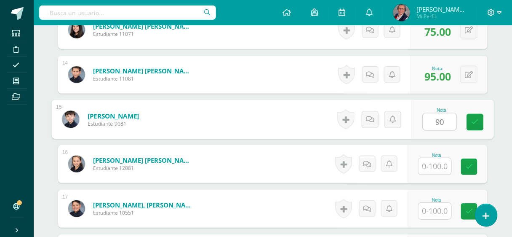
type input "90"
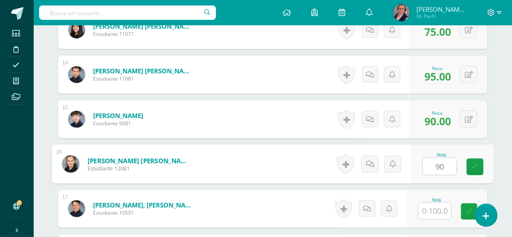
type input "90"
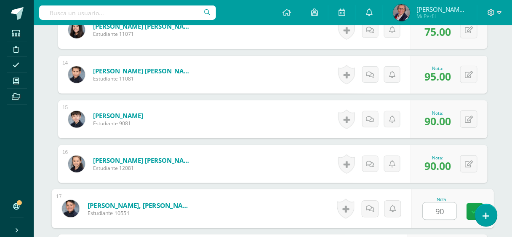
type input "90"
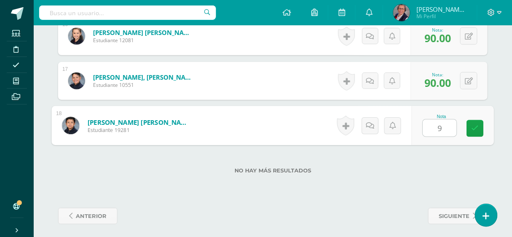
type input "90"
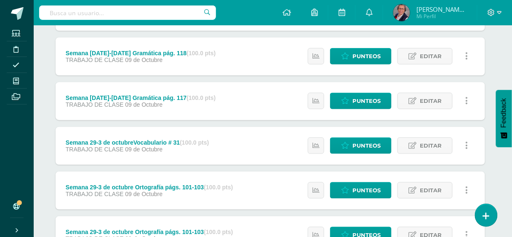
scroll to position [168, 3]
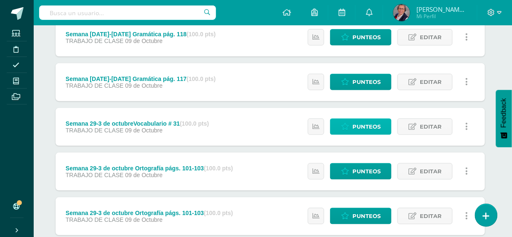
click at [365, 121] on span "Punteos" at bounding box center [367, 127] width 28 height 16
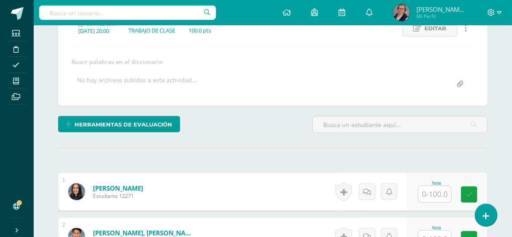
scroll to position [128, 0]
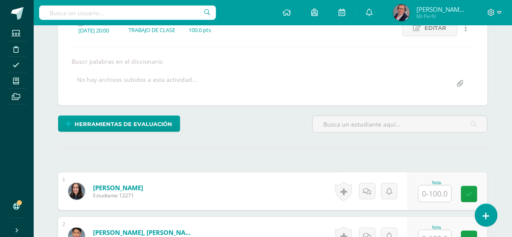
click at [442, 192] on input "text" at bounding box center [435, 193] width 33 height 16
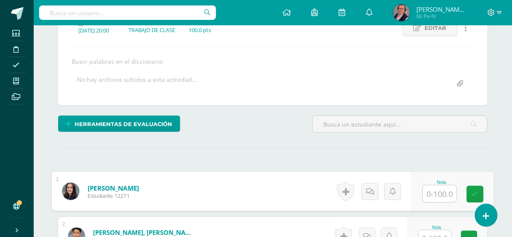
scroll to position [129, 0]
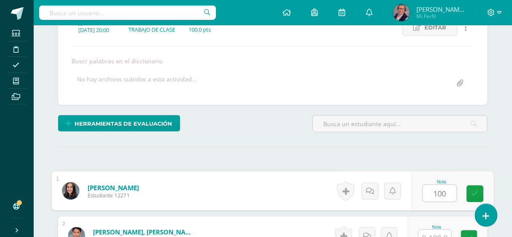
type input "100"
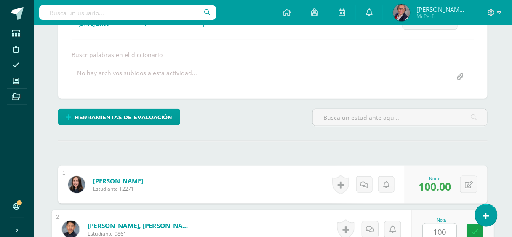
type input "100"
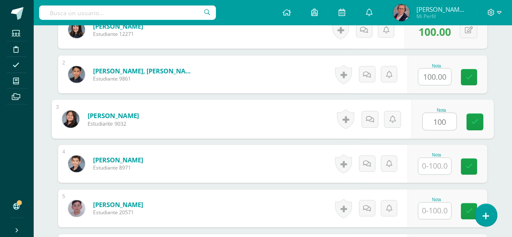
type input "100"
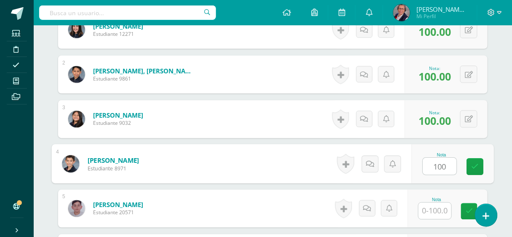
type input "100"
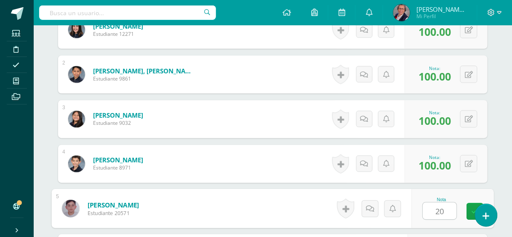
type input "20"
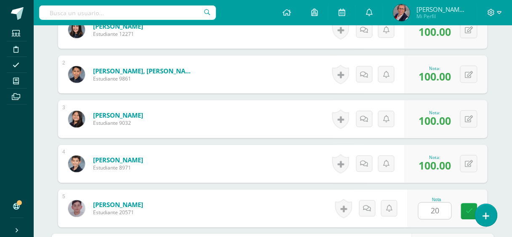
scroll to position [424, 0]
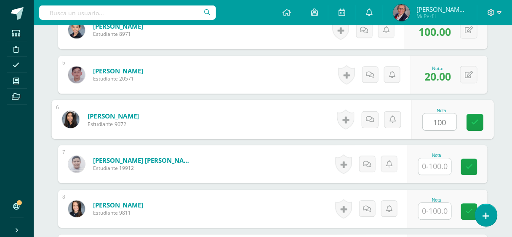
type input "100"
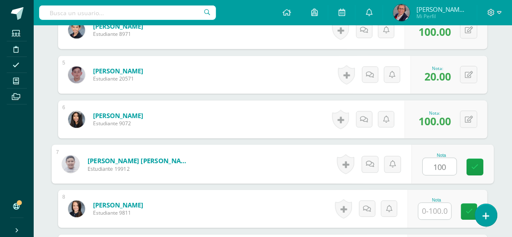
type input "100"
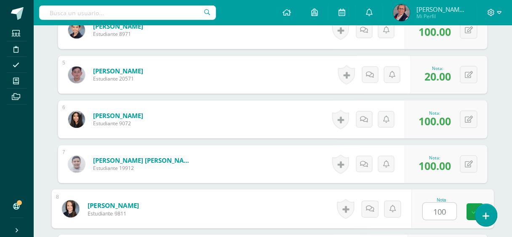
type input "100"
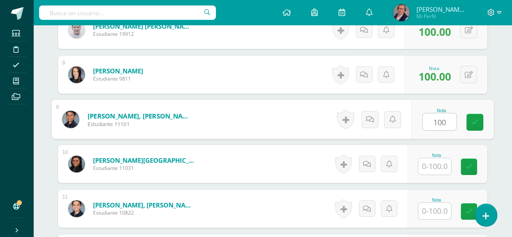
type input "100"
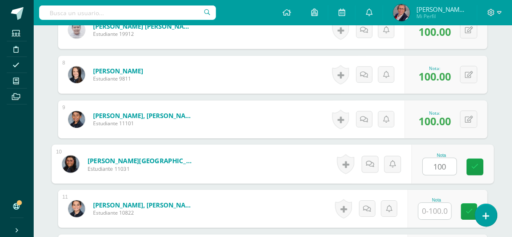
type input "100"
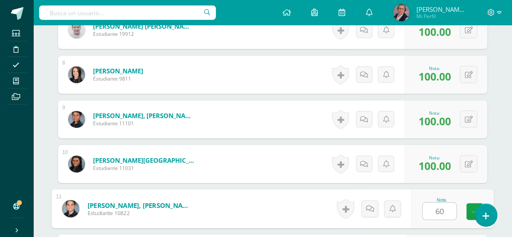
type input "60"
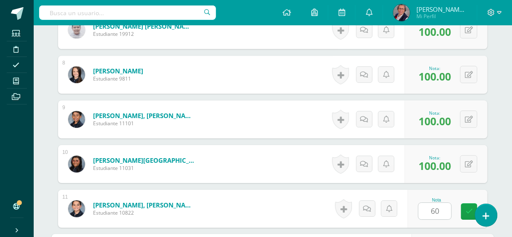
scroll to position [692, 0]
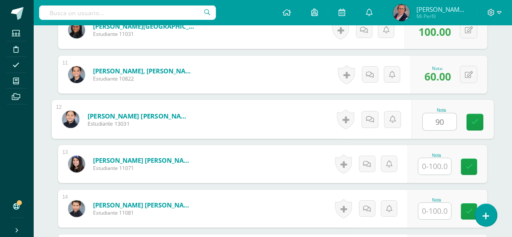
type input "90"
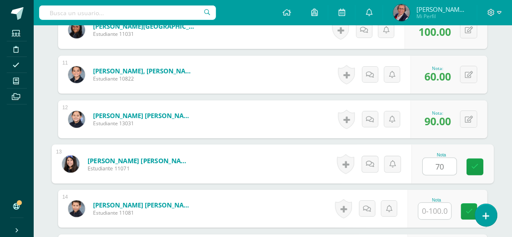
type input "70"
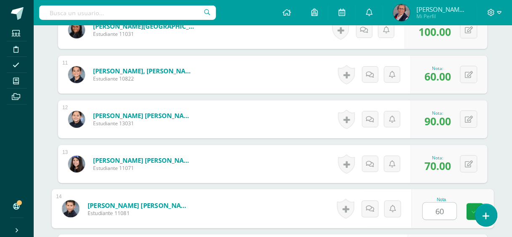
type input "60"
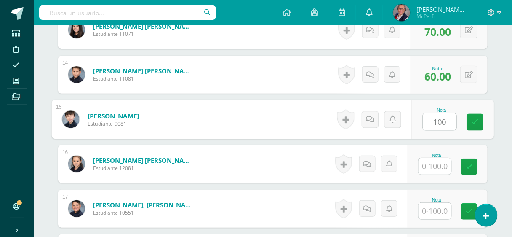
type input "100"
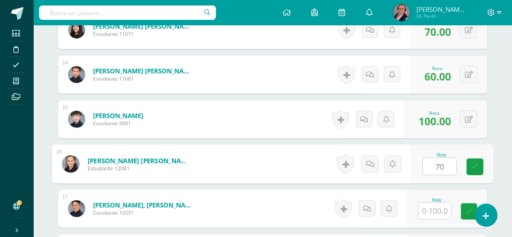
type input "70"
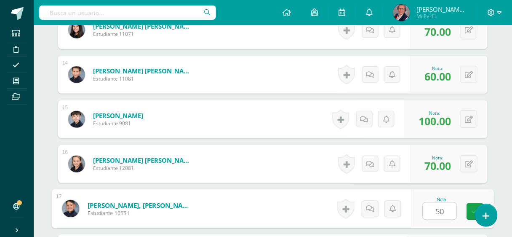
type input "50"
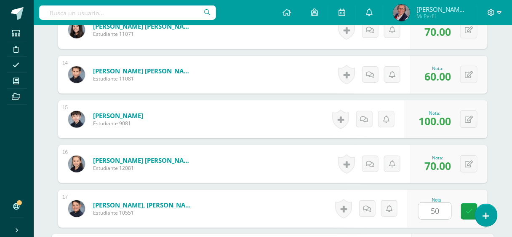
scroll to position [953, 0]
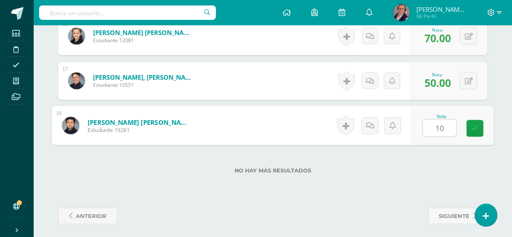
type input "100"
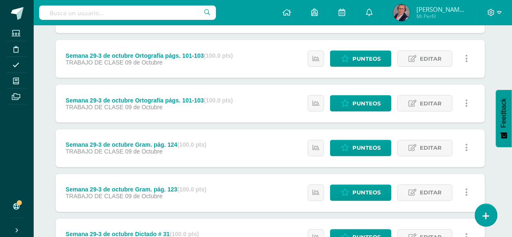
scroll to position [303, 3]
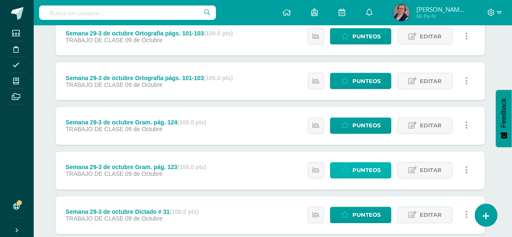
click at [369, 169] on span "Punteos" at bounding box center [367, 171] width 28 height 16
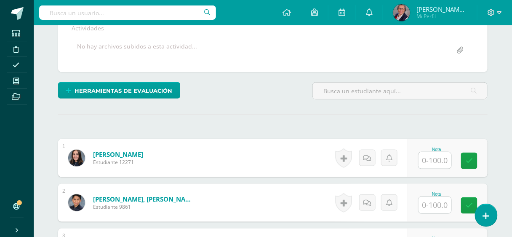
click at [433, 158] on input "text" at bounding box center [435, 160] width 33 height 16
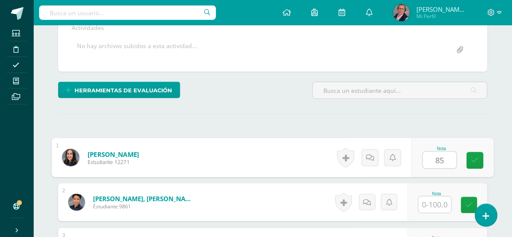
type input "85"
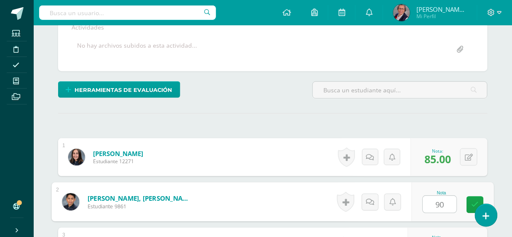
type input "90"
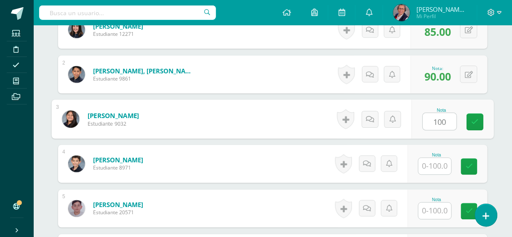
type input "100"
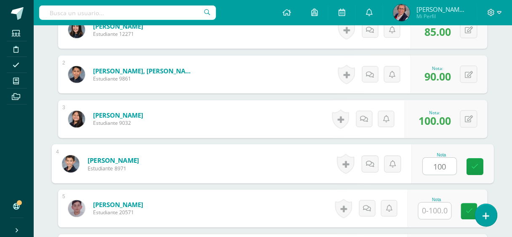
type input "100"
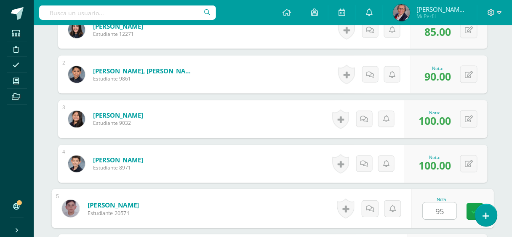
type input "95"
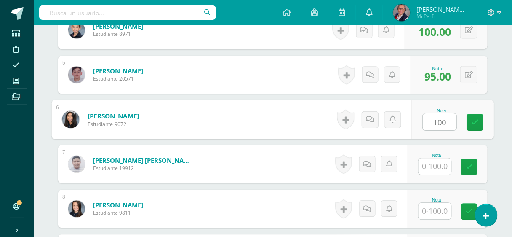
type input "100"
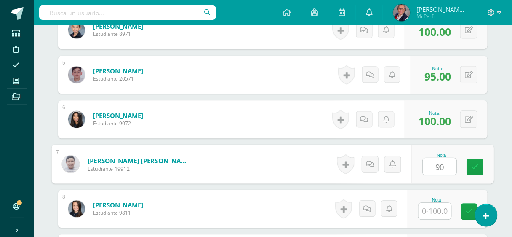
type input "90"
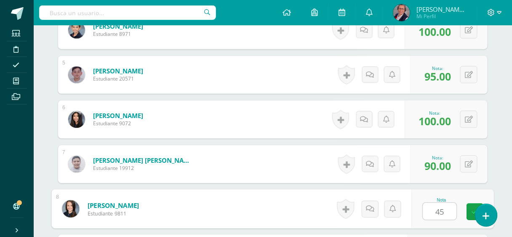
type input "45"
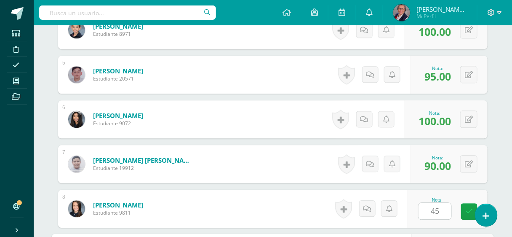
scroll to position [558, 0]
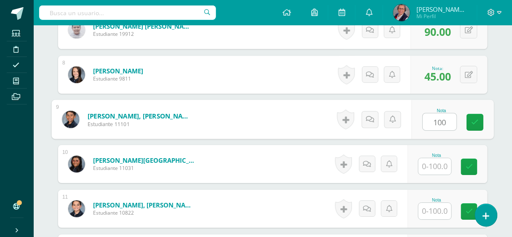
type input "100"
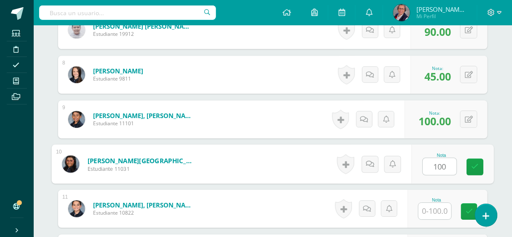
type input "100"
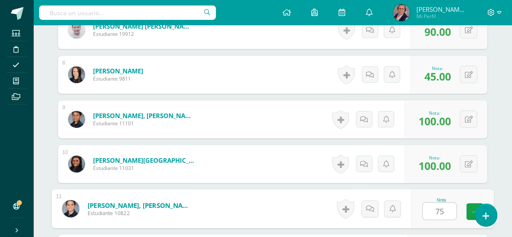
type input "75"
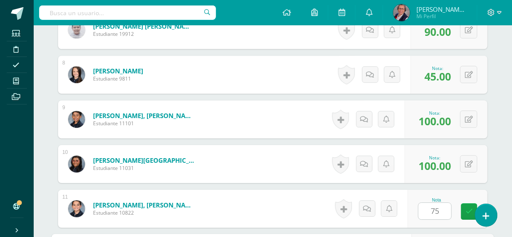
scroll to position [692, 0]
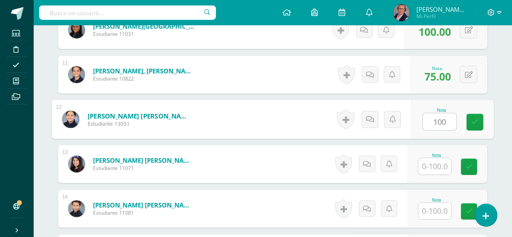
type input "100"
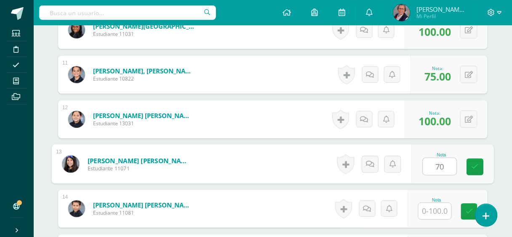
type input "70"
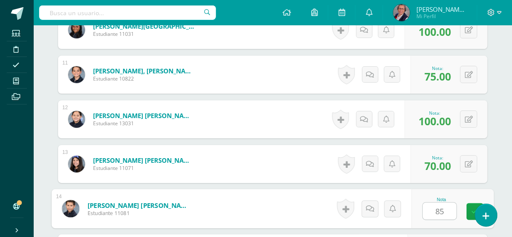
type input "85"
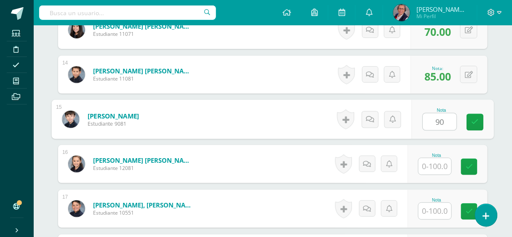
type input "90"
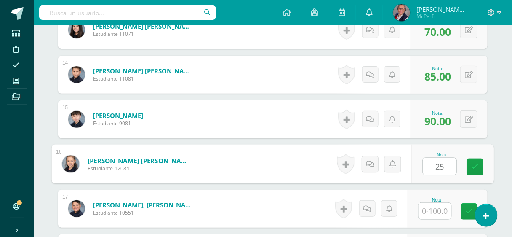
type input "25"
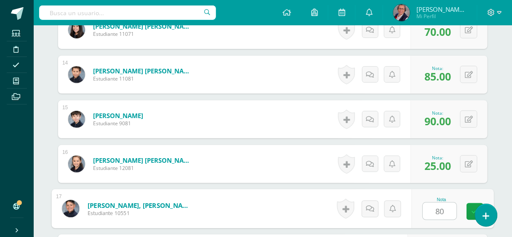
type input "80"
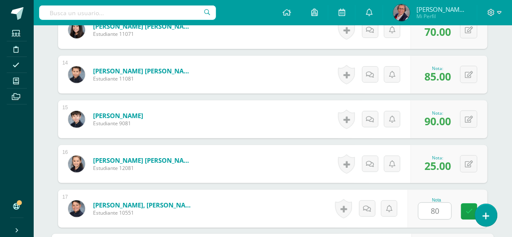
scroll to position [953, 0]
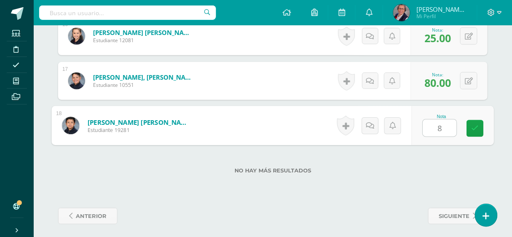
type input "80"
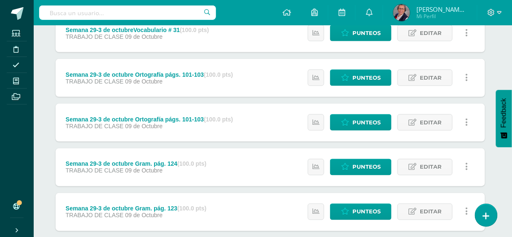
scroll to position [303, 3]
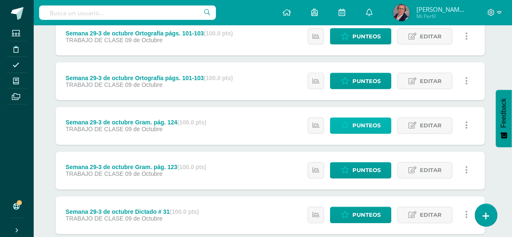
click at [361, 123] on span "Punteos" at bounding box center [367, 126] width 28 height 16
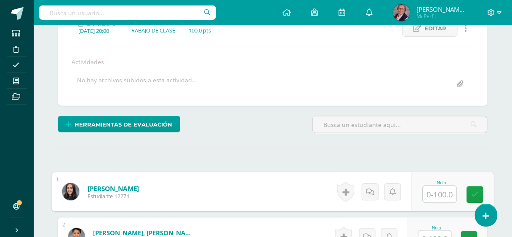
scroll to position [128, 0]
click at [433, 185] on input "text" at bounding box center [440, 193] width 34 height 17
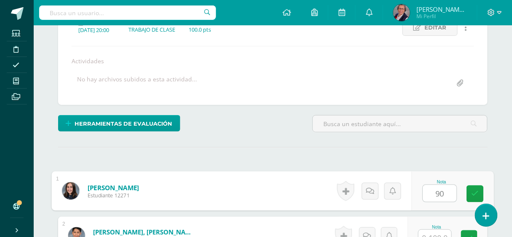
type input "90"
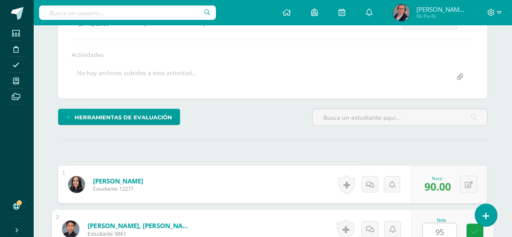
type input "95"
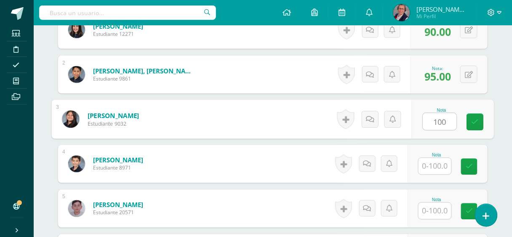
type input "100"
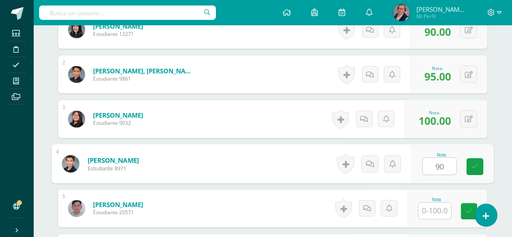
type input "90"
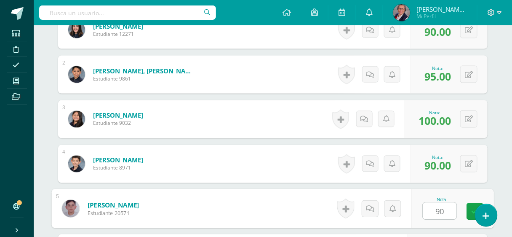
type input "90"
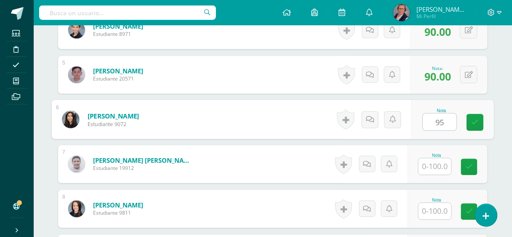
type input "95"
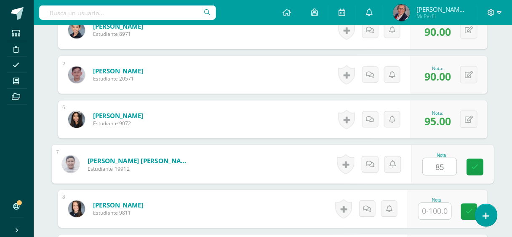
type input "85"
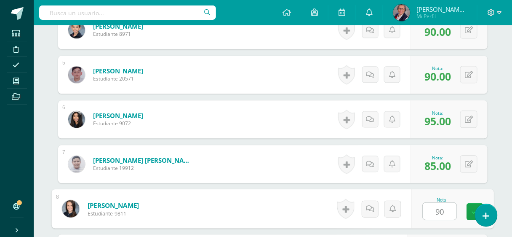
type input "90"
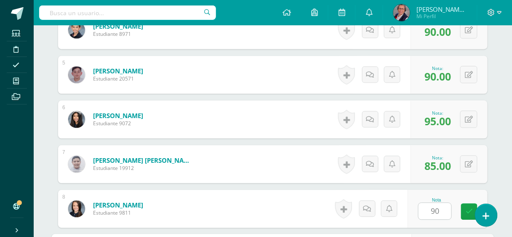
scroll to position [558, 0]
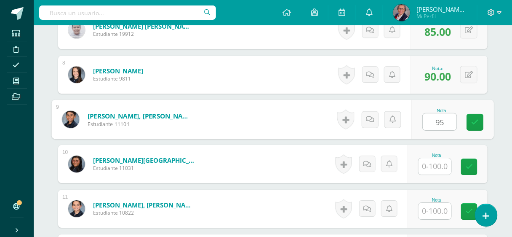
type input "95"
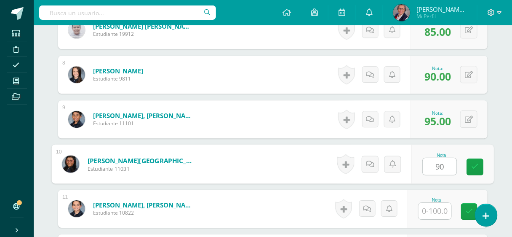
type input "90"
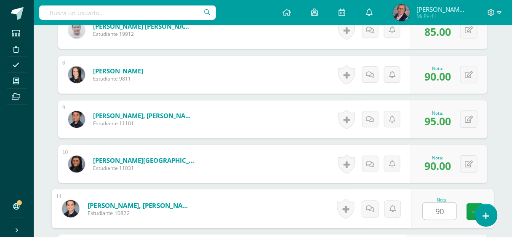
type input "90"
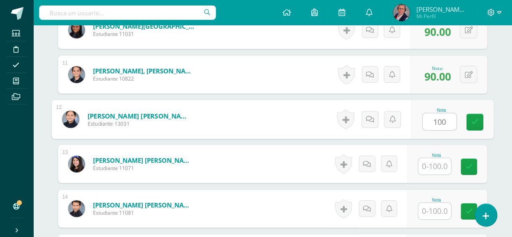
type input "100"
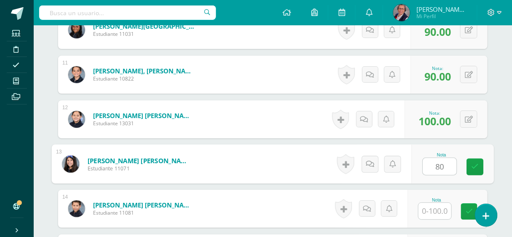
type input "80"
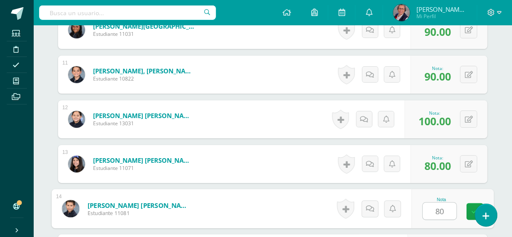
type input "80"
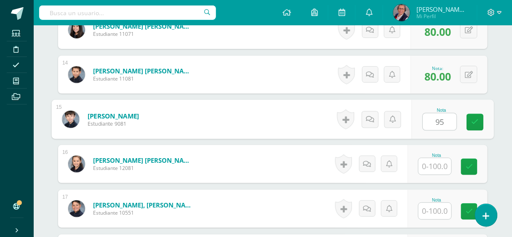
type input "95"
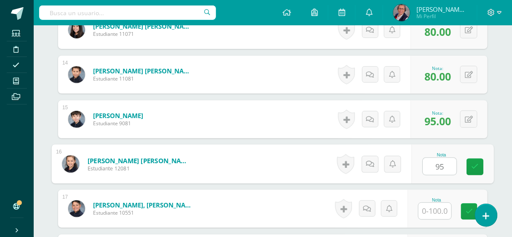
type input "95"
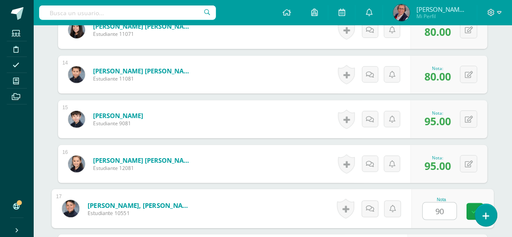
type input "90"
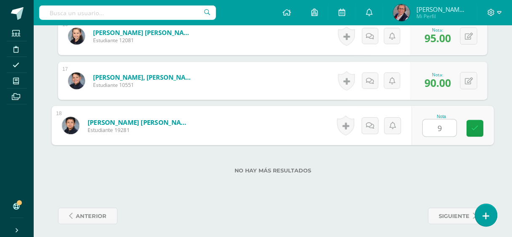
type input "90"
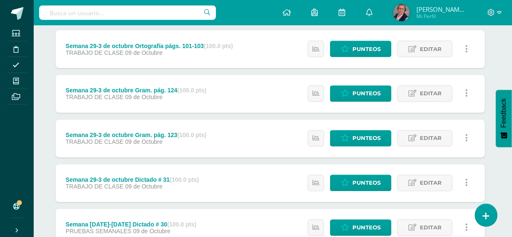
scroll to position [337, 3]
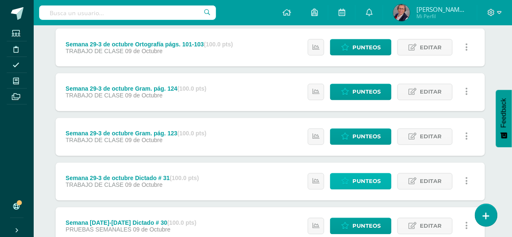
click at [360, 177] on span "Punteos" at bounding box center [367, 182] width 28 height 16
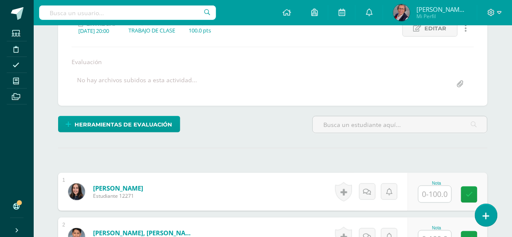
click at [433, 191] on input "text" at bounding box center [435, 194] width 33 height 16
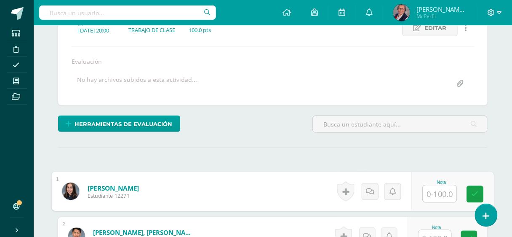
scroll to position [129, 0]
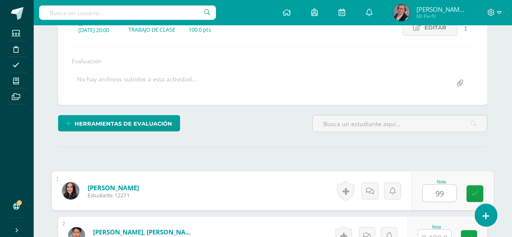
type input "99"
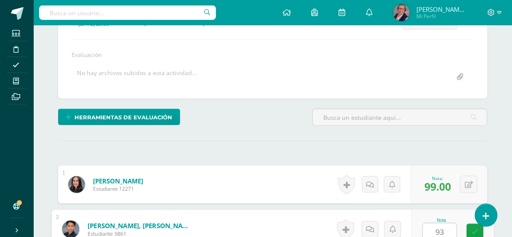
type input "93"
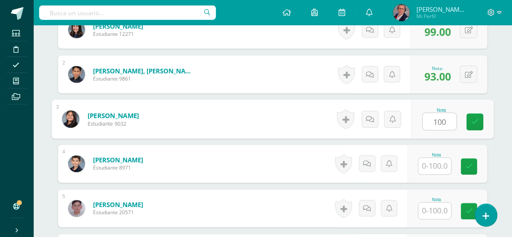
type input "100"
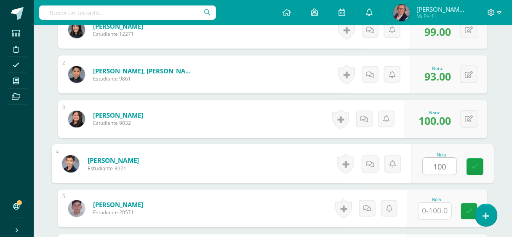
type input "100"
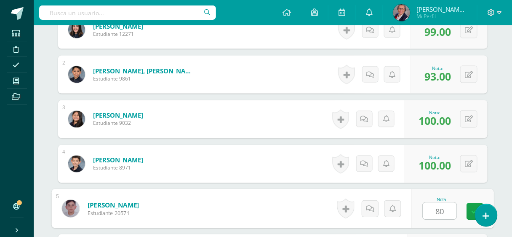
type input "80"
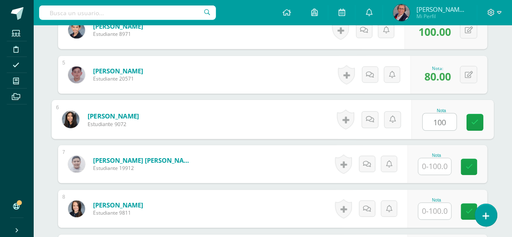
type input "100"
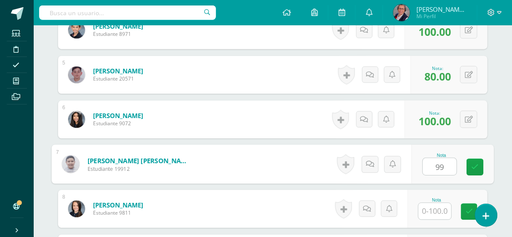
type input "99"
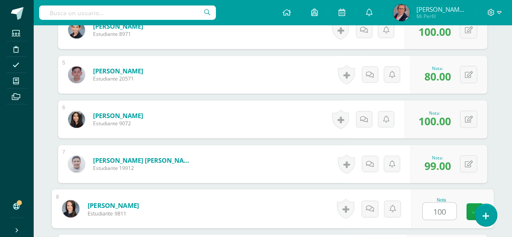
type input "100"
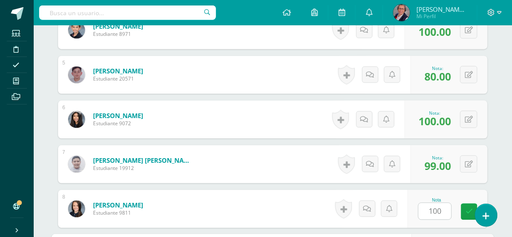
scroll to position [558, 0]
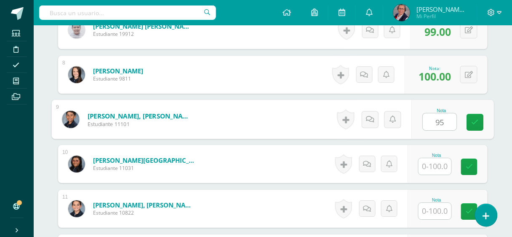
type input "95"
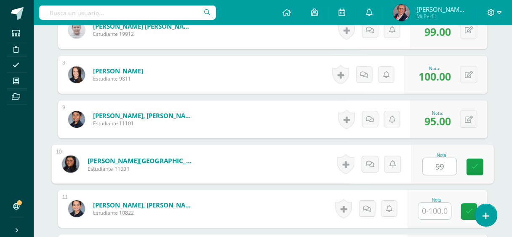
type input "99"
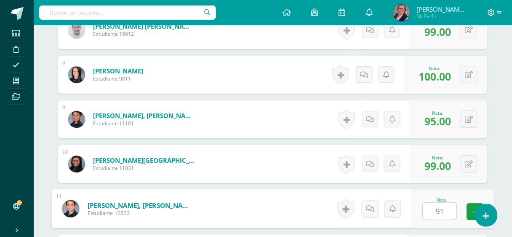
type input "91"
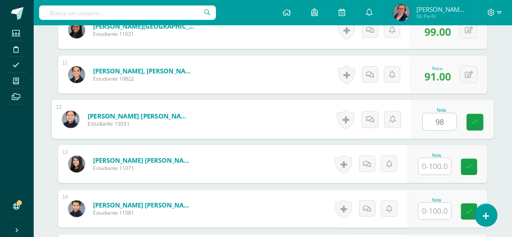
type input "98"
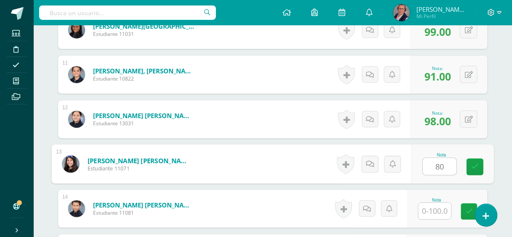
type input "80"
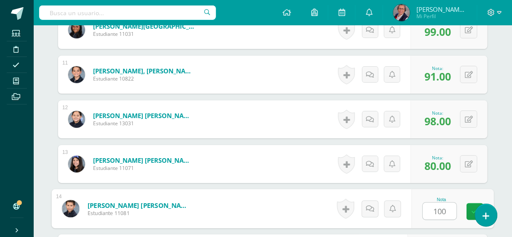
type input "100"
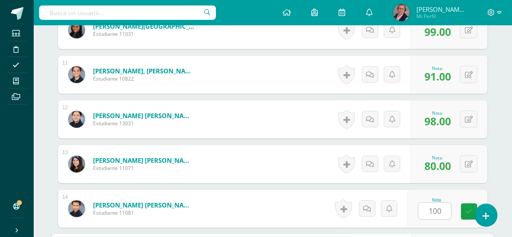
scroll to position [826, 0]
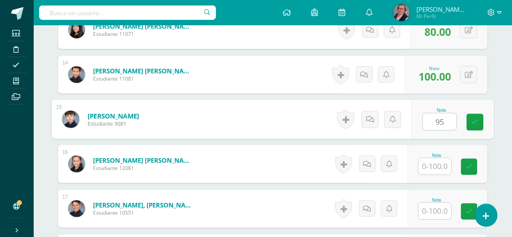
type input "95"
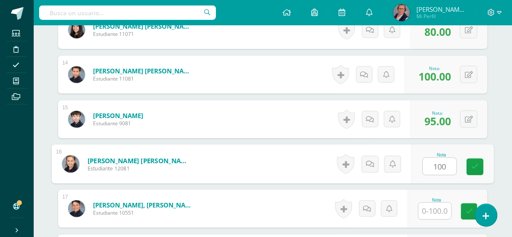
type input "100"
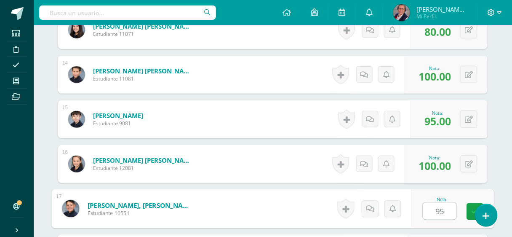
type input "95"
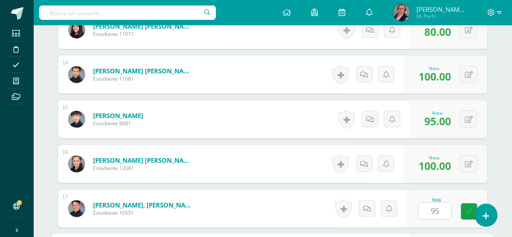
scroll to position [953, 0]
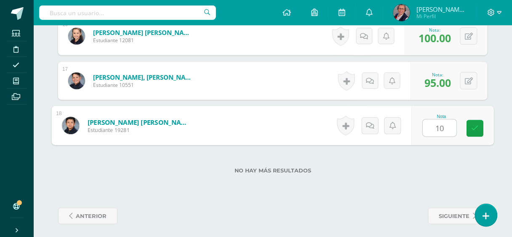
type input "100"
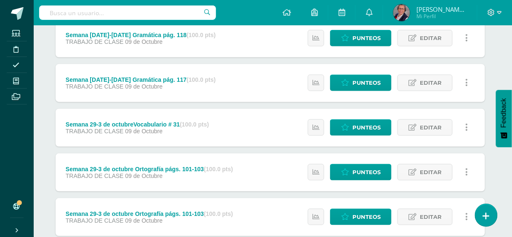
scroll to position [168, 3]
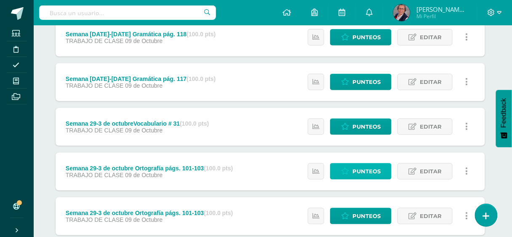
click at [361, 167] on span "Punteos" at bounding box center [367, 171] width 28 height 16
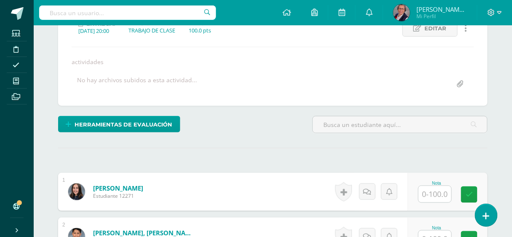
click at [439, 190] on input "text" at bounding box center [435, 194] width 33 height 16
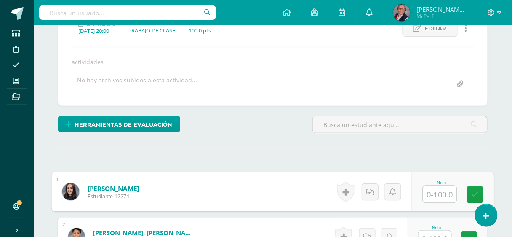
scroll to position [128, 0]
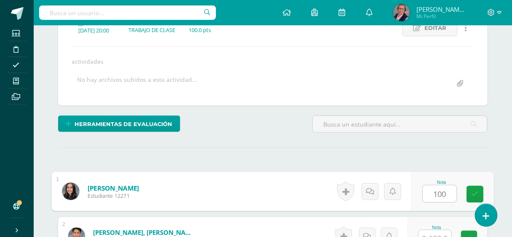
type input "100"
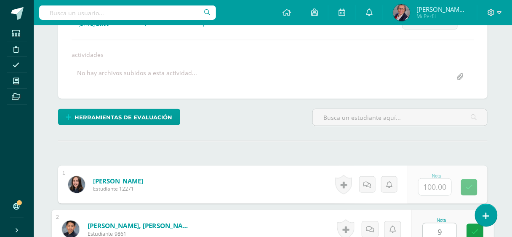
scroll to position [136, 0]
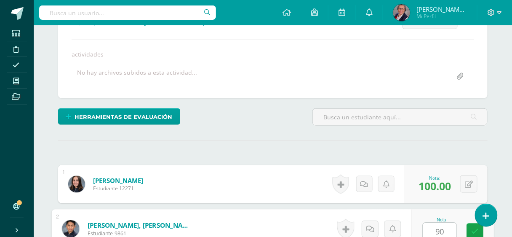
type input "90"
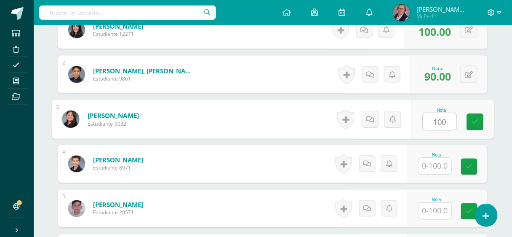
type input "100"
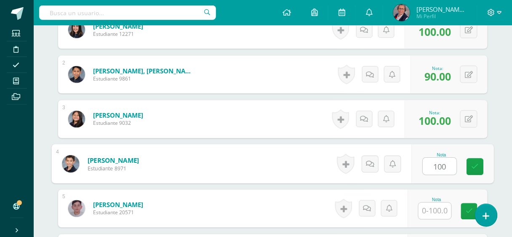
type input "100"
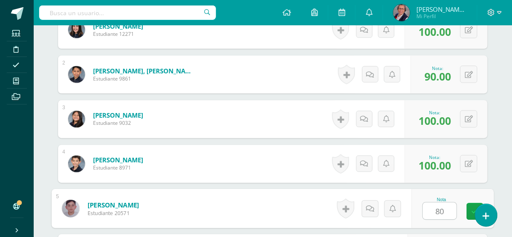
type input "80"
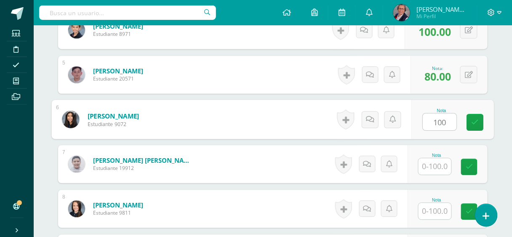
type input "100"
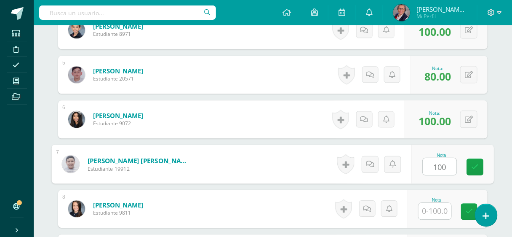
type input "100"
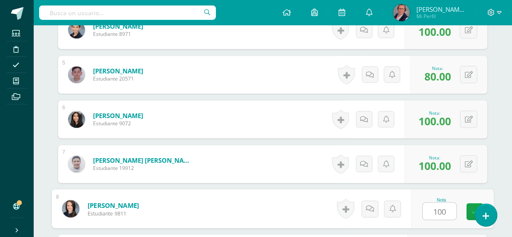
type input "100"
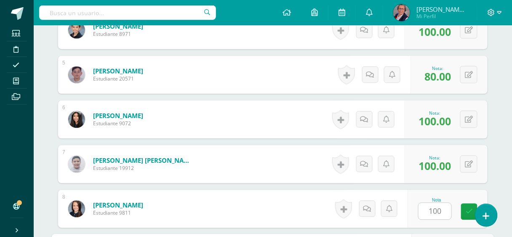
scroll to position [558, 0]
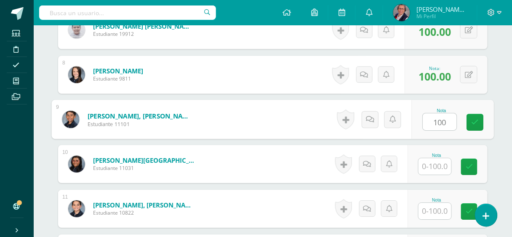
type input "100"
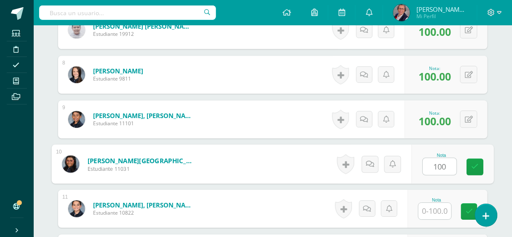
type input "100"
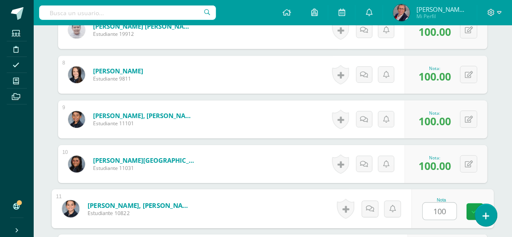
type input "100"
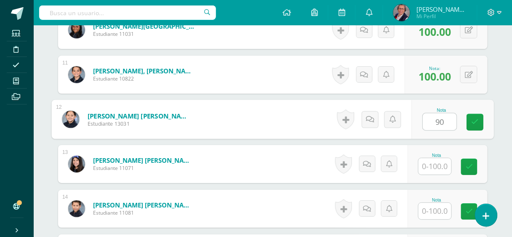
type input "90"
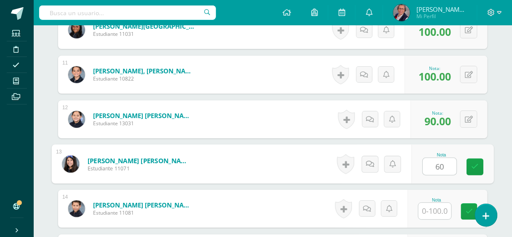
type input "60"
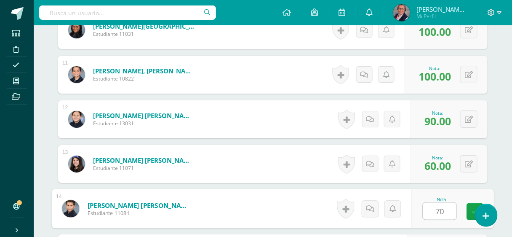
type input "70"
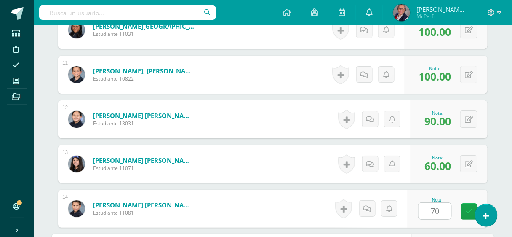
scroll to position [826, 0]
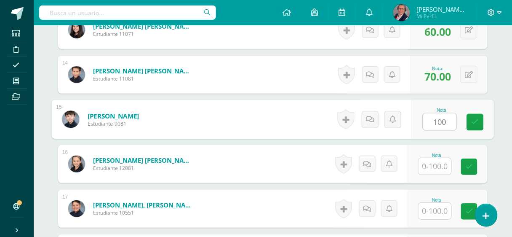
type input "100"
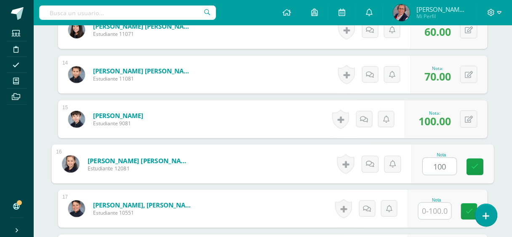
type input "100"
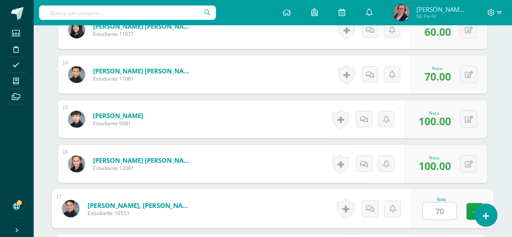
type input "70"
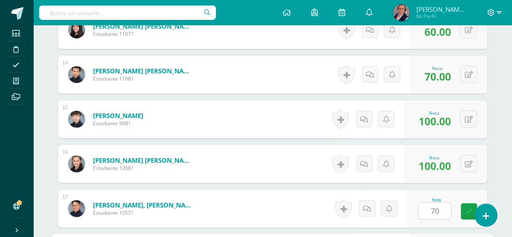
scroll to position [953, 0]
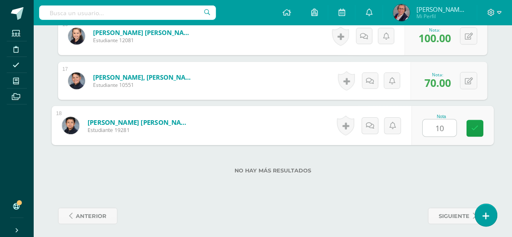
type input "100"
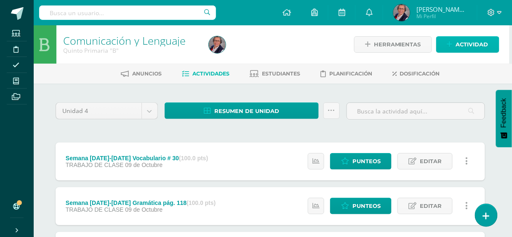
click at [468, 44] on span "Actividad" at bounding box center [472, 45] width 32 height 16
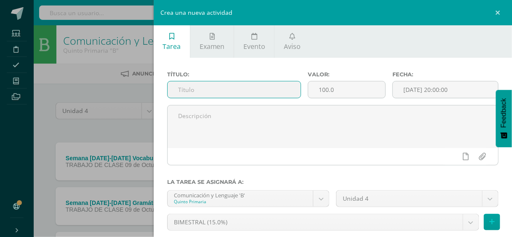
click at [270, 95] on input "text" at bounding box center [235, 89] width 134 height 16
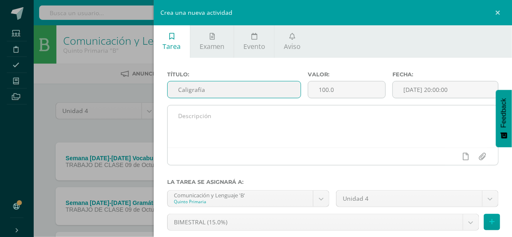
type input "Caligrafía"
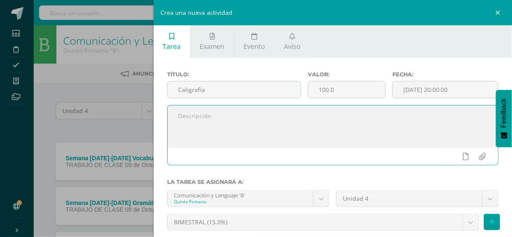
click at [231, 118] on textarea at bounding box center [333, 126] width 331 height 42
type textarea "planas de cada bimestre"
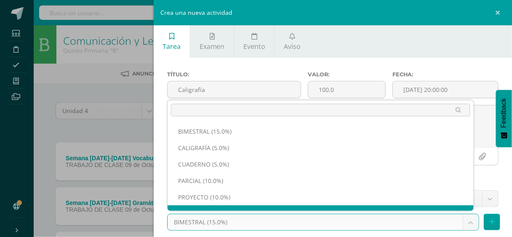
scroll to position [11, 0]
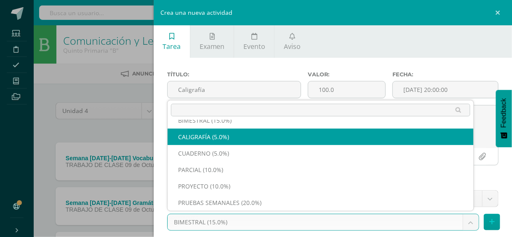
select select "233024"
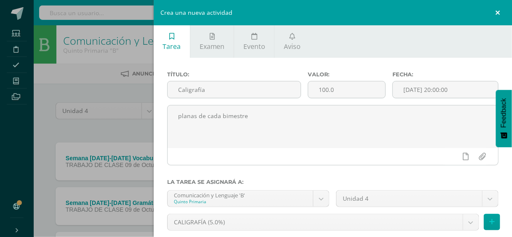
click at [498, 12] on link at bounding box center [499, 12] width 25 height 25
